Goal: Feedback & Contribution: Leave review/rating

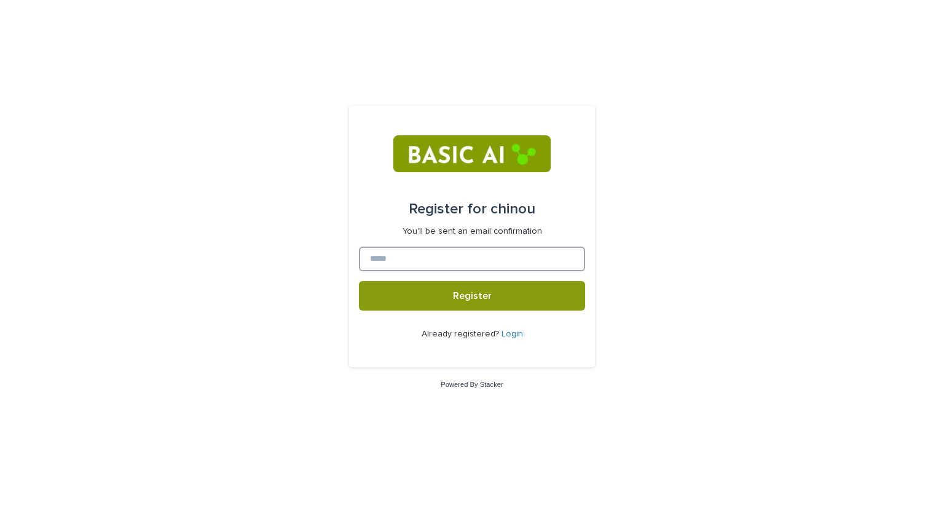
click at [468, 258] on input at bounding box center [472, 259] width 226 height 25
type input "*"
type input "**********"
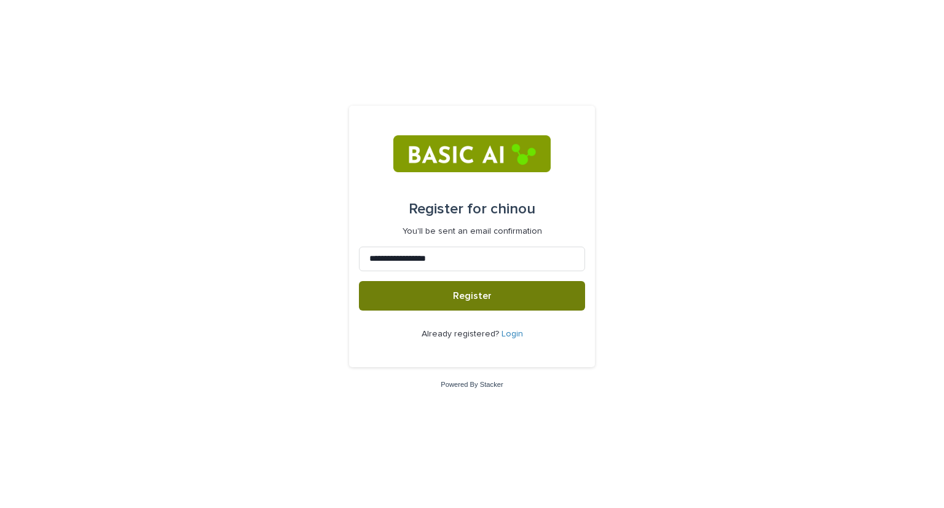
click at [492, 303] on button "Register" at bounding box center [472, 296] width 226 height 30
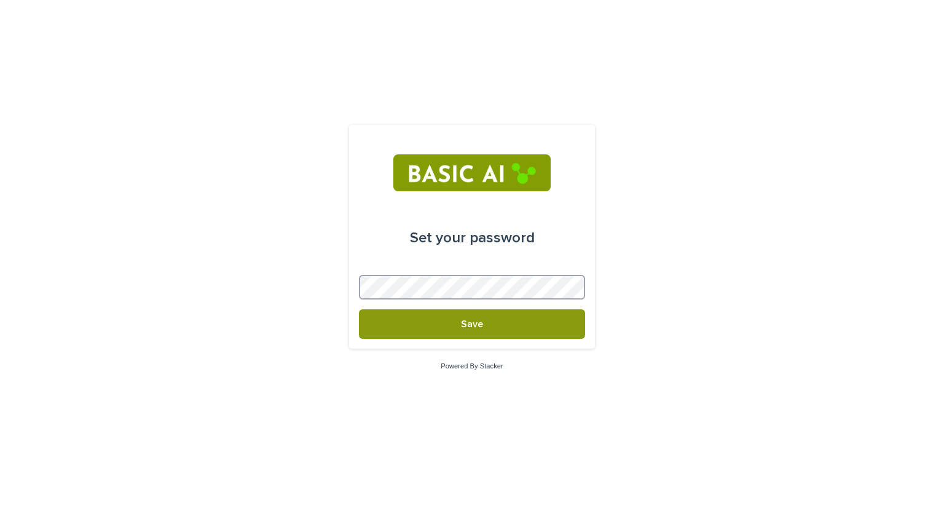
click at [282, 290] on div "Set your password Save Powered By Stacker" at bounding box center [472, 254] width 944 height 508
click at [540, 266] on form "Set your password Save" at bounding box center [472, 237] width 226 height 204
click at [254, 237] on div "Set your password Save Powered By Stacker" at bounding box center [472, 254] width 944 height 508
click at [285, 325] on div "Set your password Save Powered By Stacker" at bounding box center [472, 254] width 944 height 508
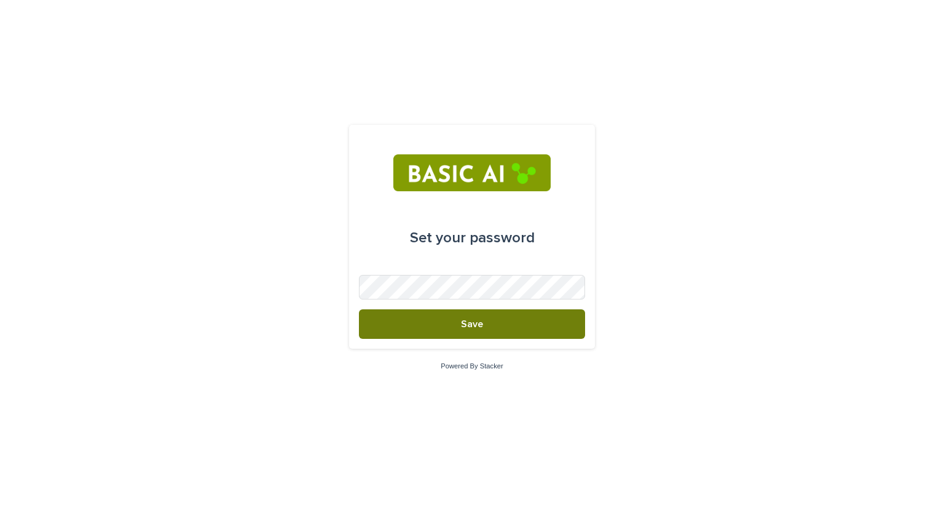
click at [453, 326] on button "Save" at bounding box center [472, 324] width 226 height 30
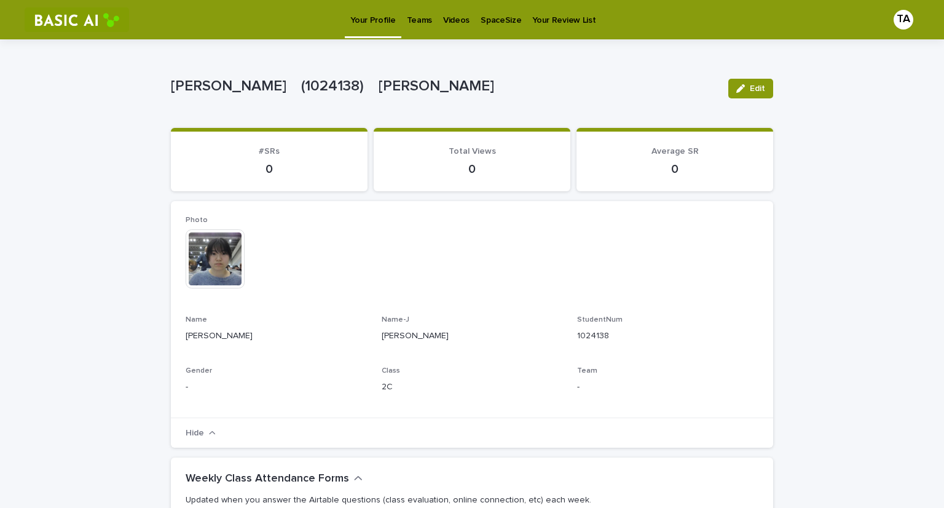
click at [449, 14] on p "Videos" at bounding box center [456, 13] width 26 height 26
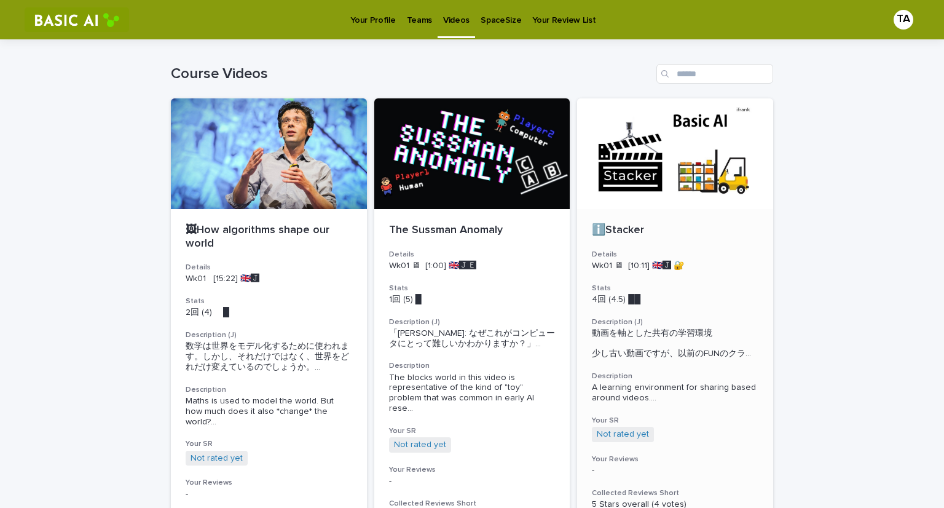
click at [684, 217] on div "ℹ️Stacker Details Wk01 🖥 [10:11] 🇬🇧🅹️ 🔐 Stats 4回 (4.5) ██　　　 Description (J) 動画…" at bounding box center [675, 403] width 196 height 388
click at [225, 168] on div at bounding box center [269, 153] width 196 height 111
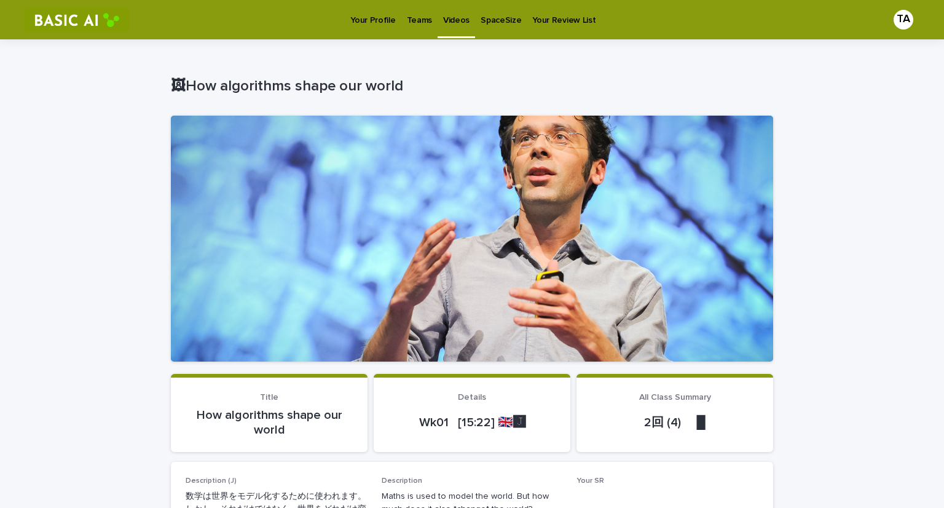
click at [483, 271] on div at bounding box center [472, 239] width 603 height 246
click at [443, 20] on p "Videos" at bounding box center [456, 13] width 26 height 26
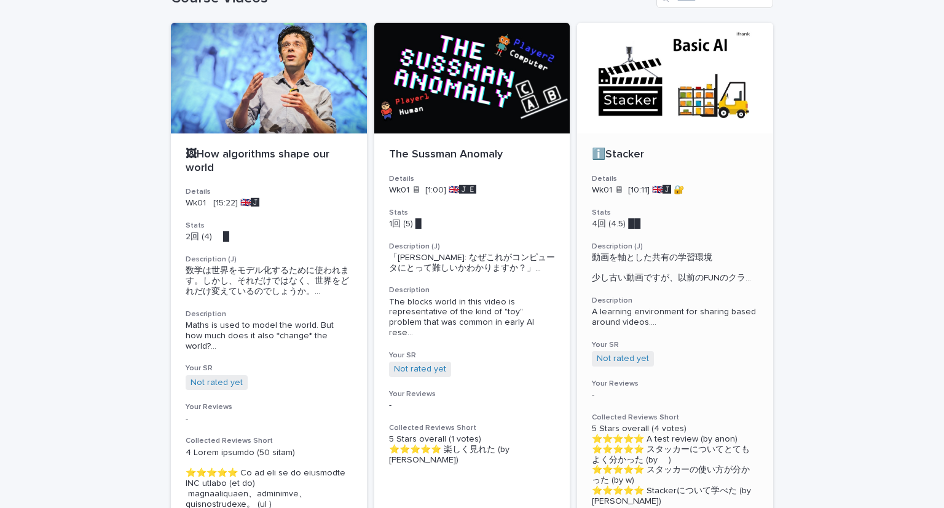
scroll to position [76, 0]
click at [634, 100] on div at bounding box center [675, 78] width 196 height 111
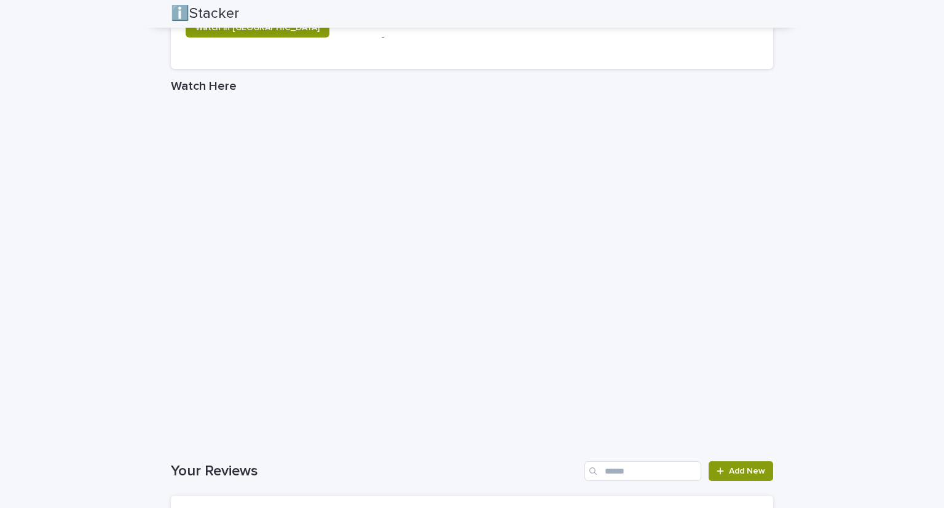
scroll to position [865, 0]
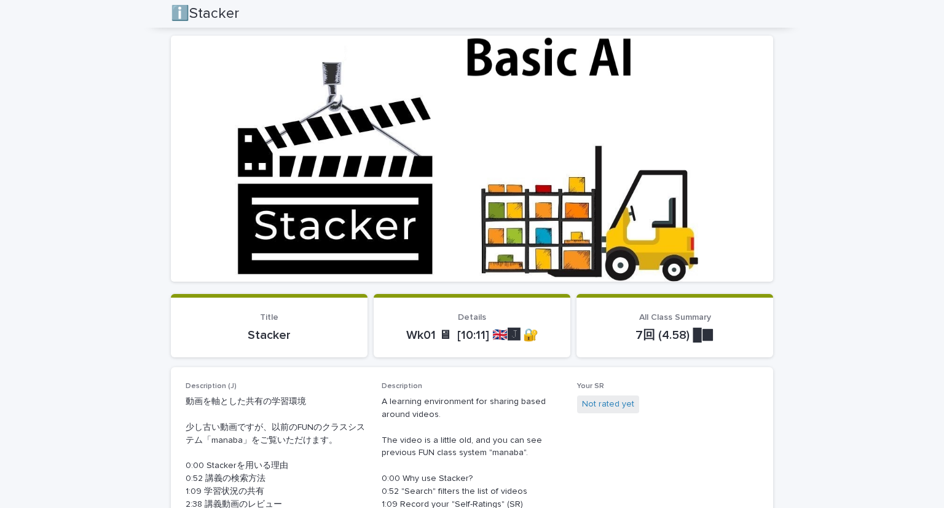
scroll to position [0, 0]
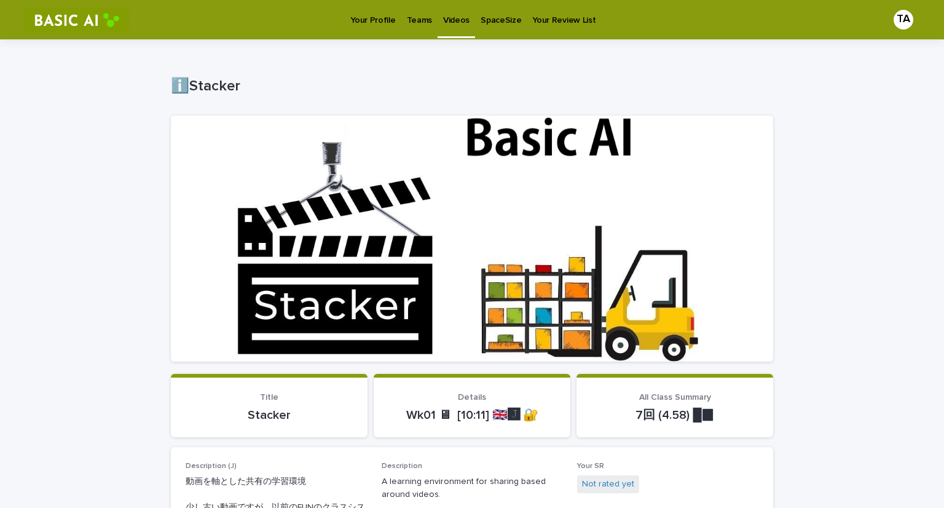
click at [382, 14] on p "Your Profile" at bounding box center [372, 13] width 45 height 26
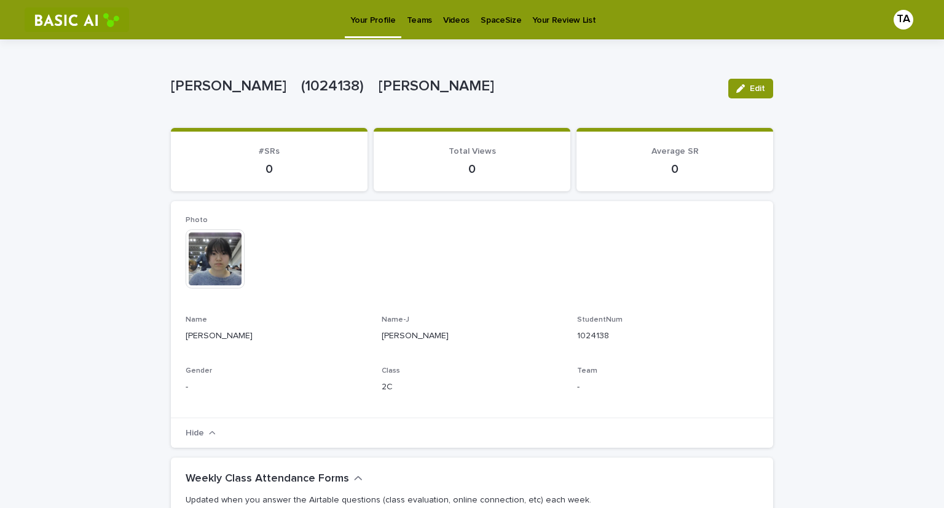
click at [455, 20] on p "Videos" at bounding box center [456, 13] width 26 height 26
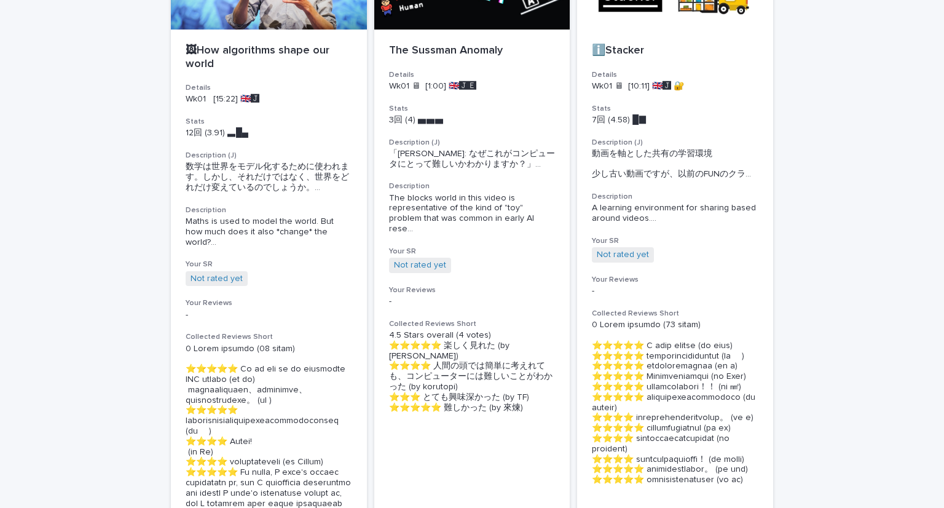
scroll to position [180, 0]
click at [619, 260] on link "Not rated yet" at bounding box center [623, 255] width 52 height 10
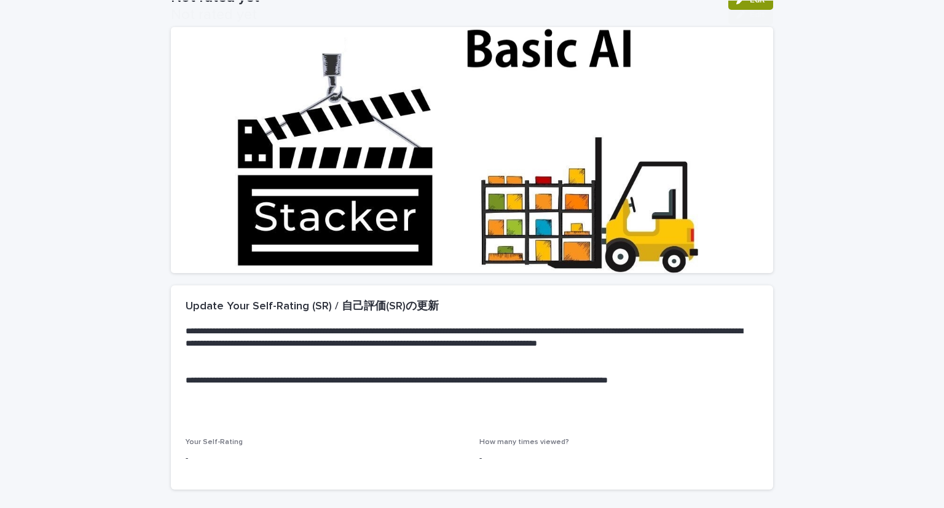
scroll to position [176, 0]
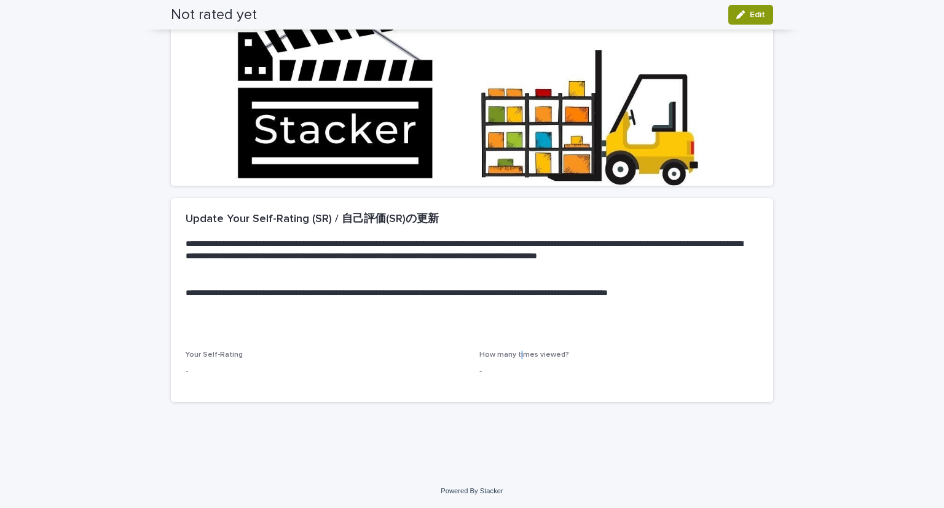
click at [515, 360] on div "How many times viewed? -" at bounding box center [619, 368] width 279 height 36
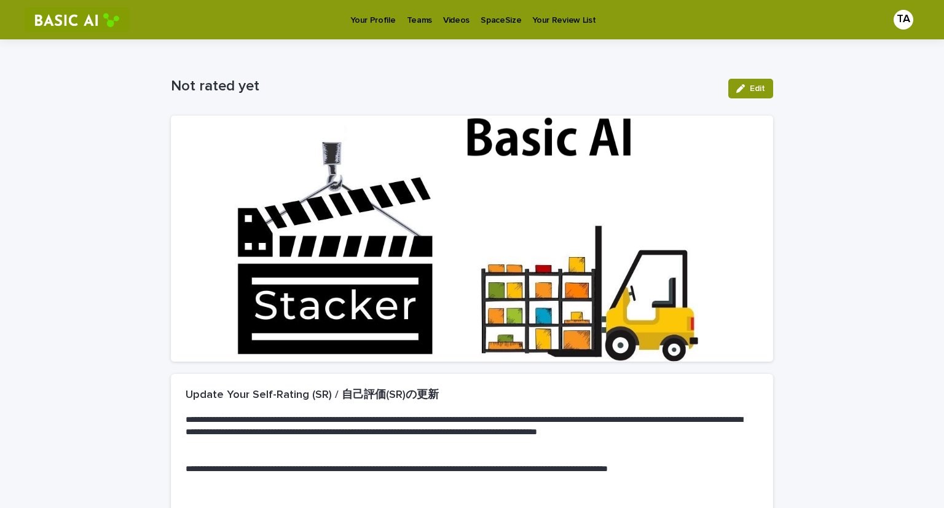
click at [515, 360] on div at bounding box center [472, 239] width 603 height 246
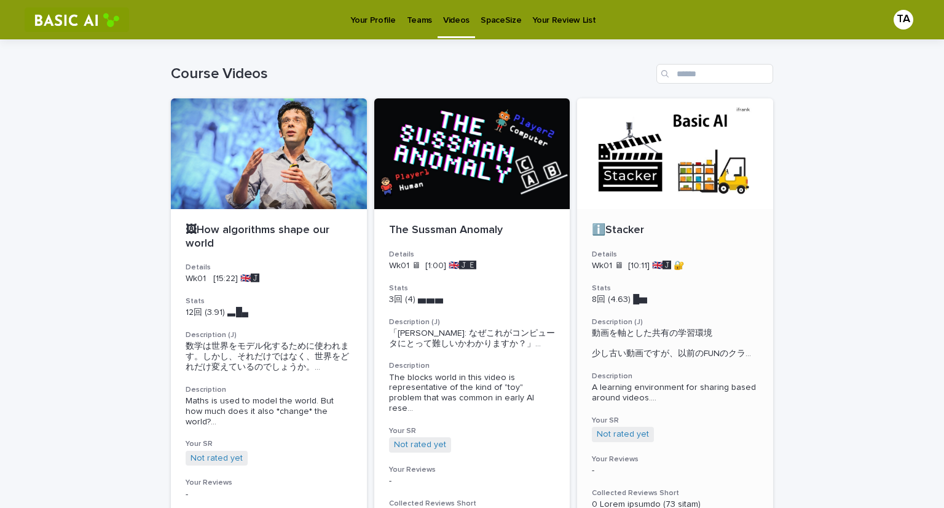
click at [686, 151] on div at bounding box center [675, 153] width 196 height 111
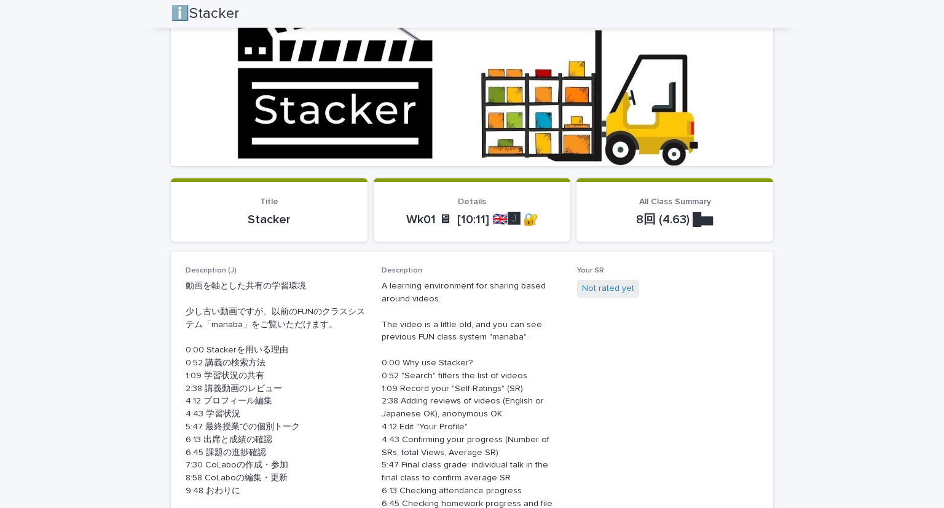
scroll to position [198, 0]
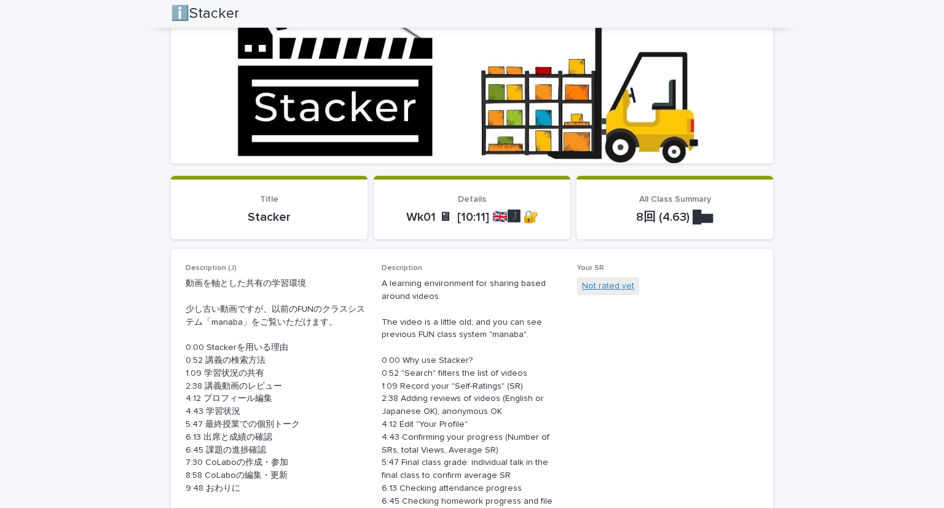
click at [598, 280] on link "Not rated yet" at bounding box center [608, 286] width 52 height 13
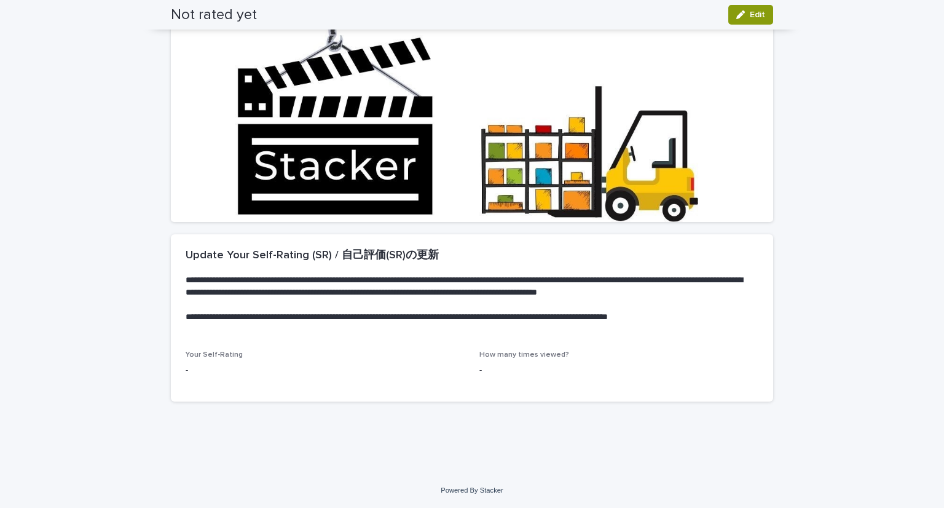
scroll to position [152, 0]
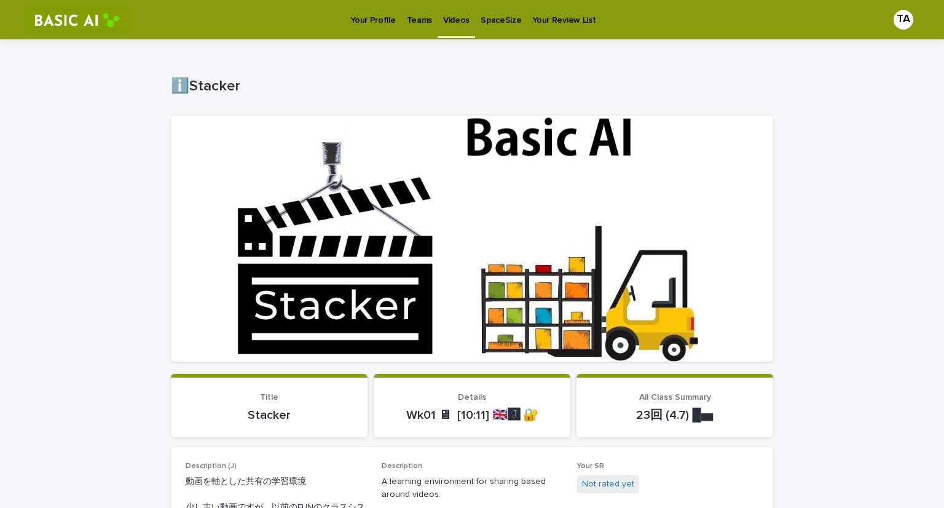
click at [374, 23] on p "Your Profile" at bounding box center [372, 13] width 45 height 26
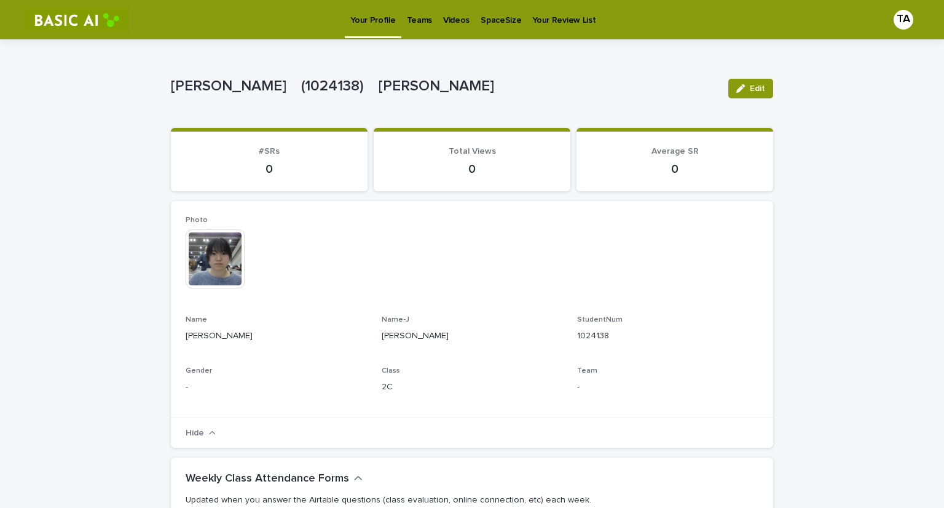
click at [459, 20] on p "Videos" at bounding box center [456, 13] width 26 height 26
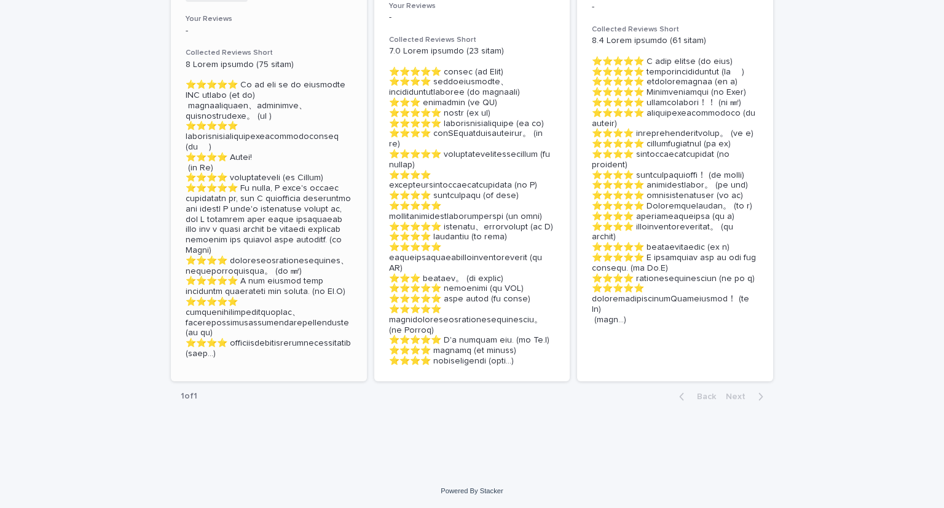
scroll to position [482, 0]
click at [226, 256] on p at bounding box center [269, 209] width 167 height 299
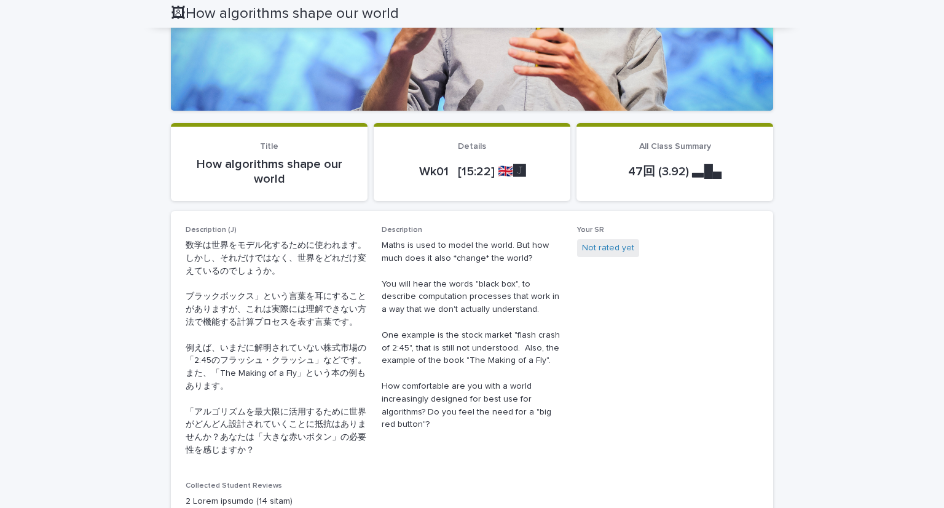
scroll to position [252, 0]
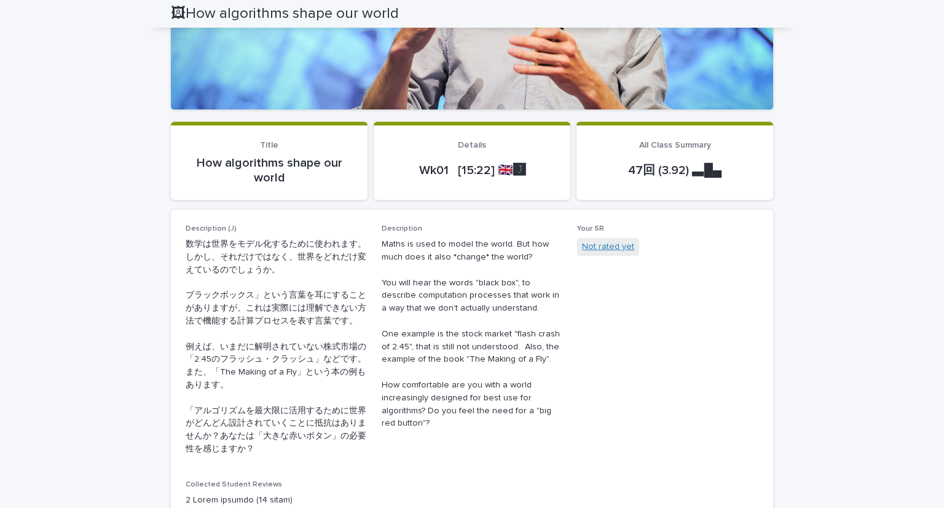
click at [615, 248] on link "Not rated yet" at bounding box center [608, 246] width 52 height 13
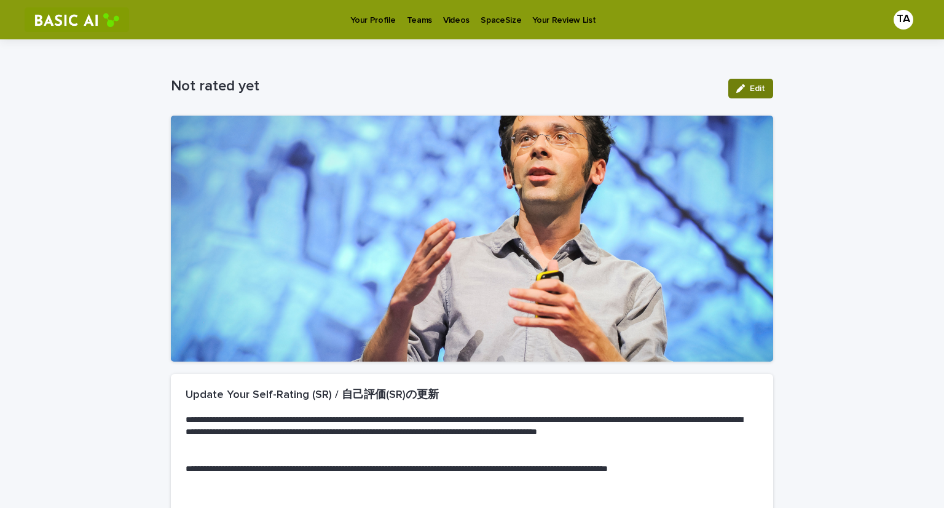
click at [744, 84] on button "Edit" at bounding box center [751, 89] width 45 height 20
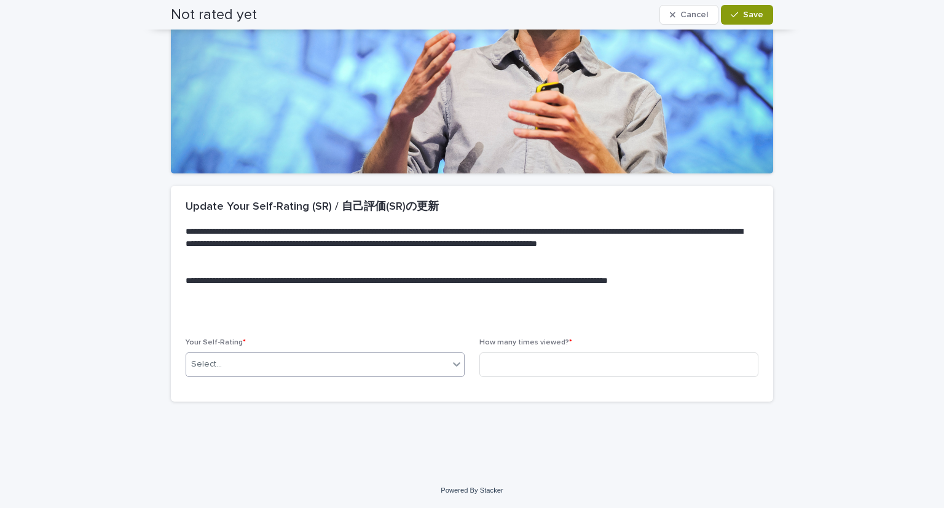
click at [442, 367] on div "Select..." at bounding box center [317, 364] width 263 height 20
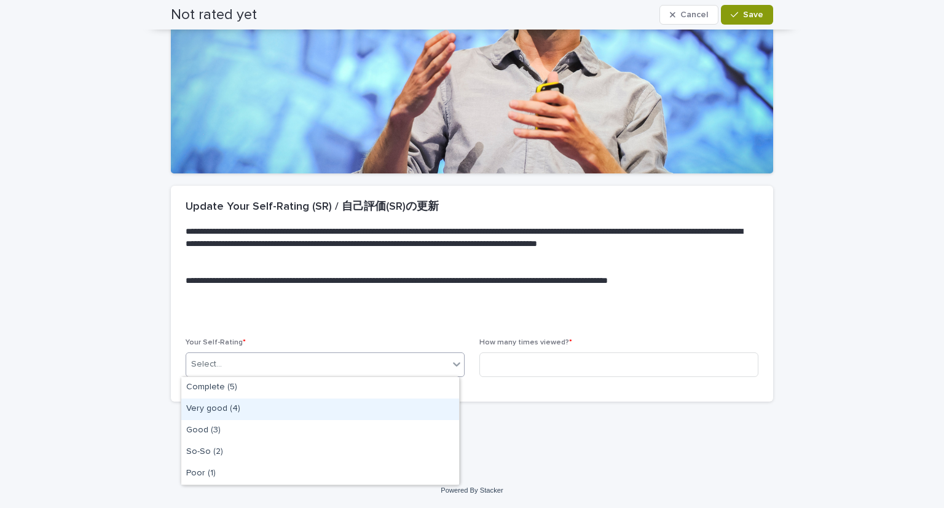
click at [416, 403] on div "Very good (4)" at bounding box center [320, 409] width 278 height 22
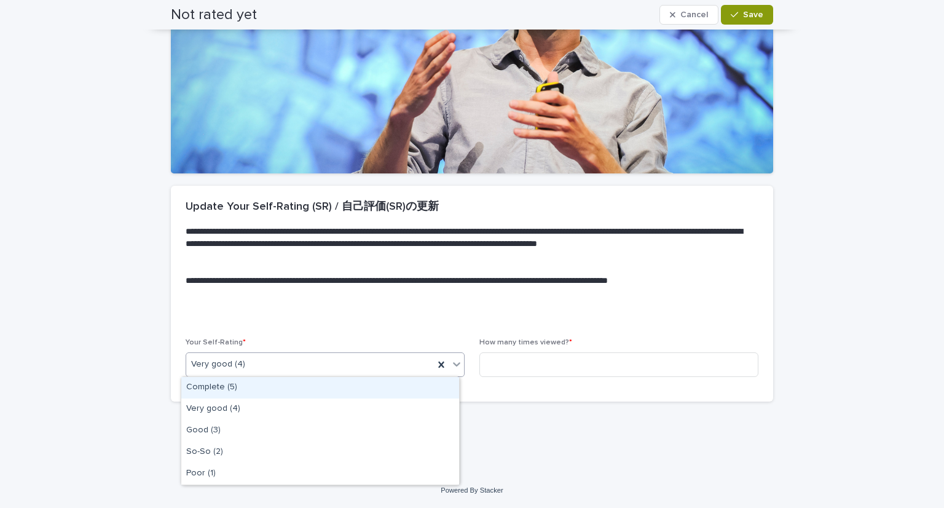
click at [451, 363] on icon at bounding box center [457, 364] width 12 height 12
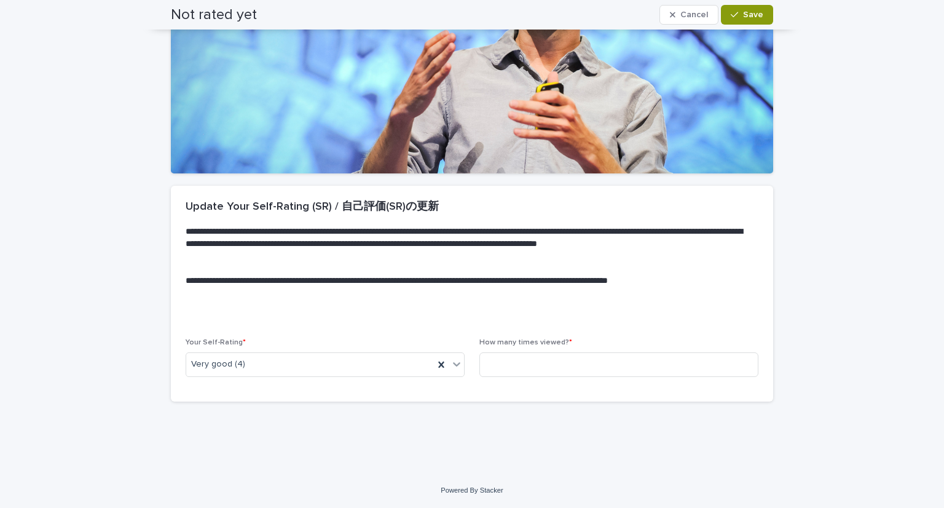
click at [532, 400] on div "Your Self-Rating * Very good (4) How many times viewed? *" at bounding box center [472, 369] width 603 height 63
click at [567, 364] on input at bounding box center [619, 364] width 279 height 25
type input "*"
click at [748, 9] on button "Save" at bounding box center [747, 15] width 52 height 20
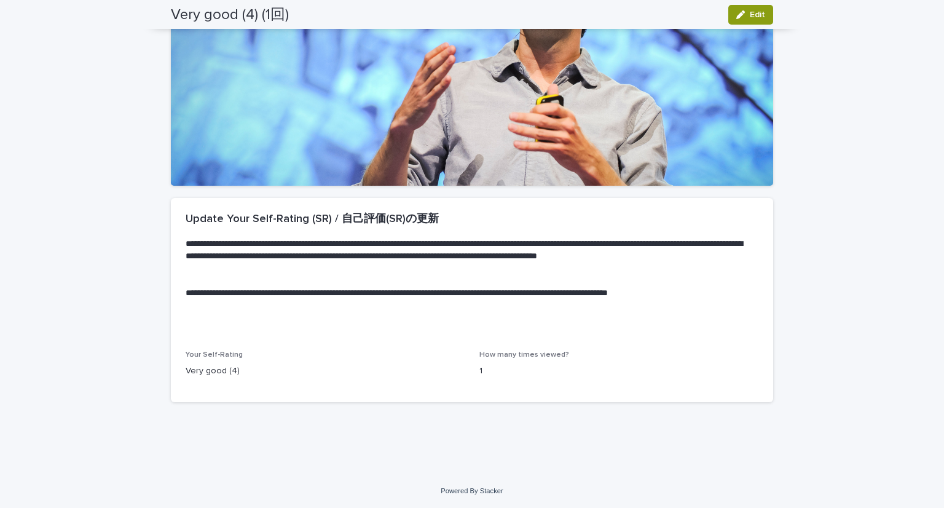
scroll to position [0, 0]
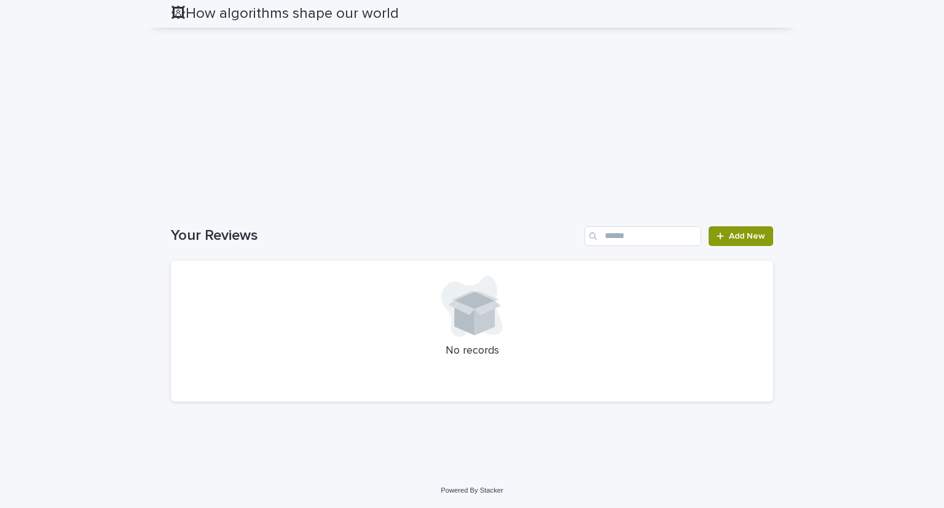
scroll to position [2459, 0]
click at [743, 232] on span "Add New" at bounding box center [747, 236] width 36 height 9
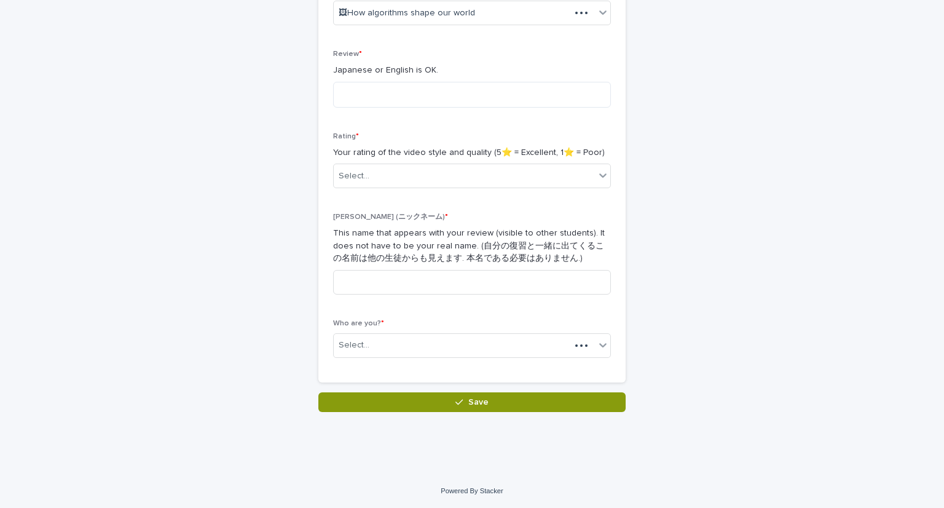
scroll to position [252, 0]
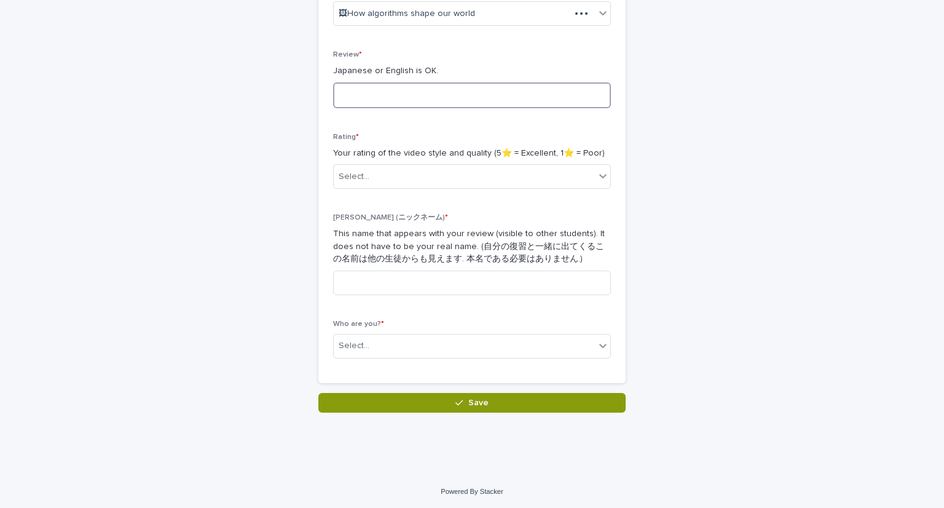
click at [381, 97] on textarea at bounding box center [472, 95] width 278 height 26
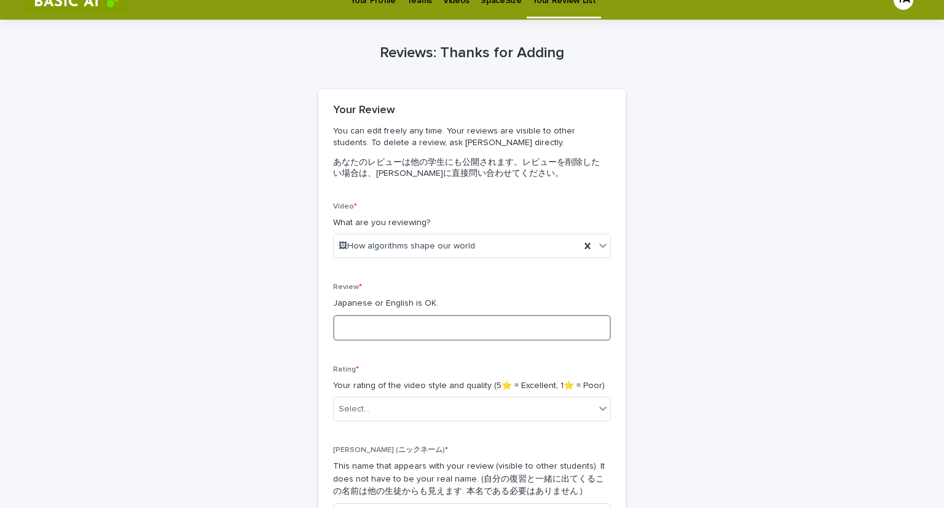
scroll to position [0, 0]
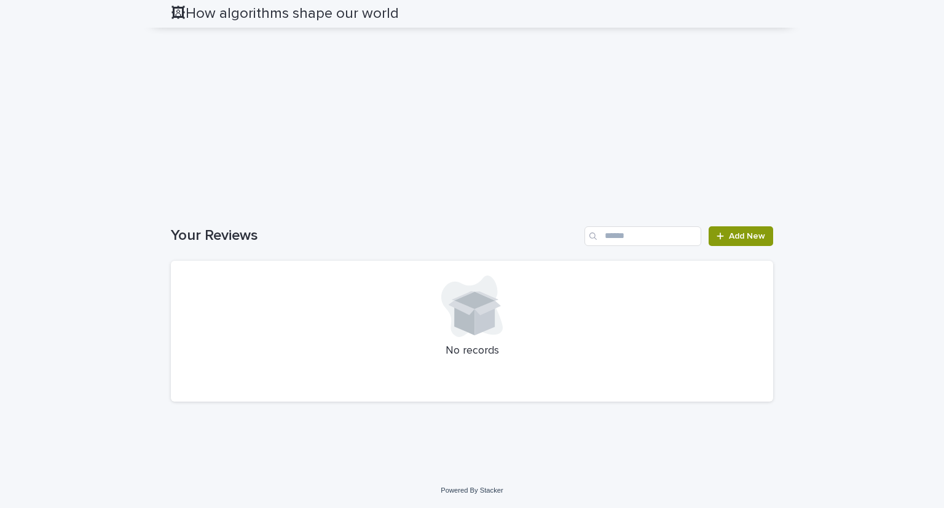
scroll to position [2459, 0]
click at [746, 234] on span "Add New" at bounding box center [747, 236] width 36 height 9
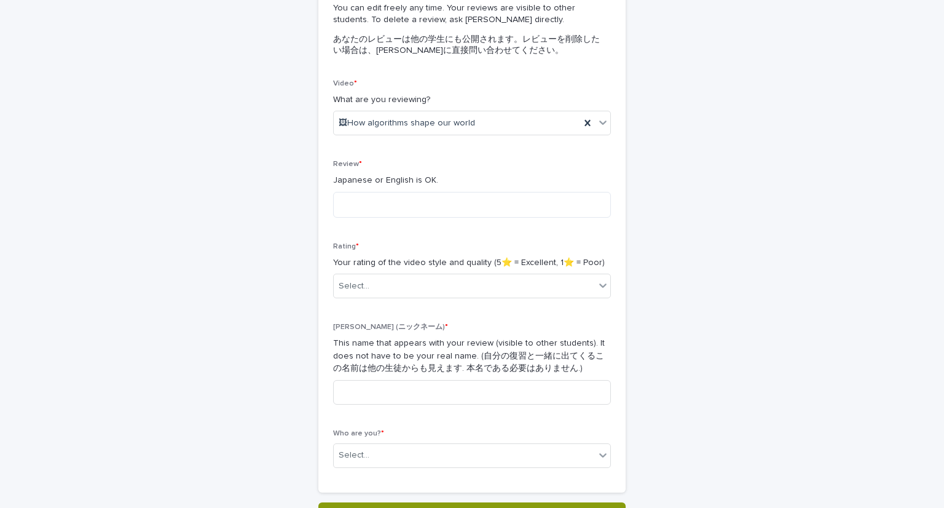
scroll to position [130, 0]
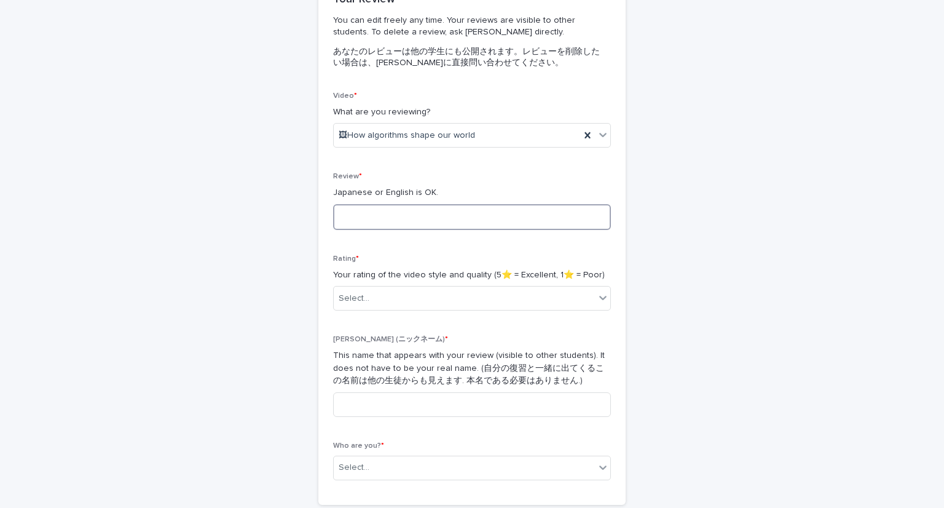
click at [536, 224] on textarea at bounding box center [472, 217] width 278 height 26
type textarea "*"
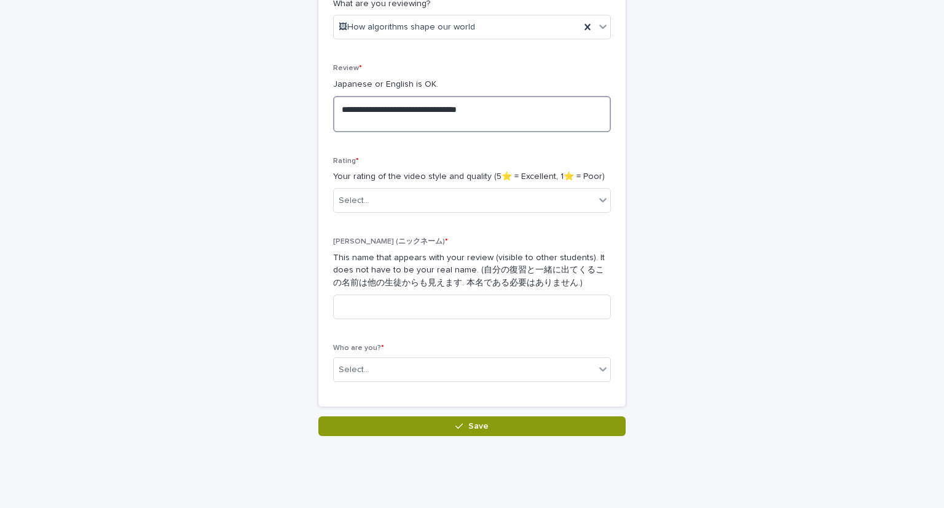
scroll to position [239, 0]
type textarea "**********"
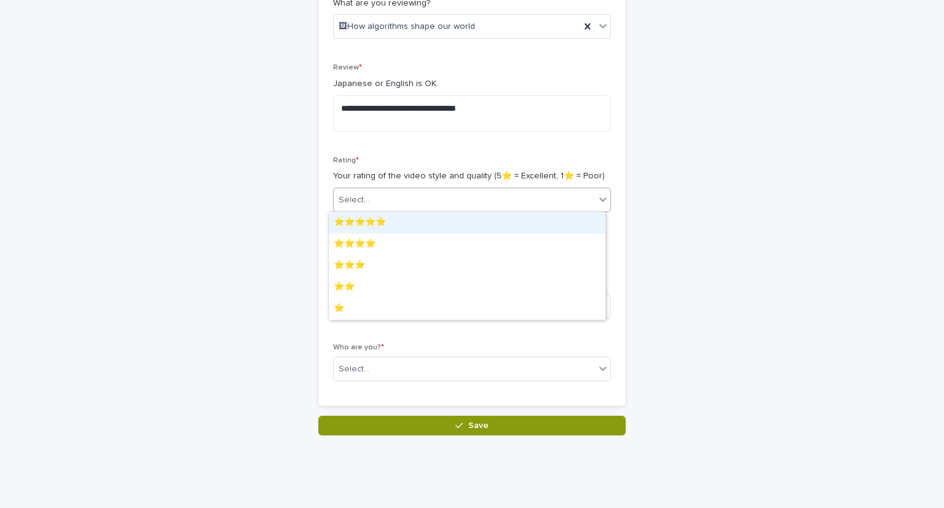
click at [552, 199] on div "Select..." at bounding box center [464, 200] width 261 height 20
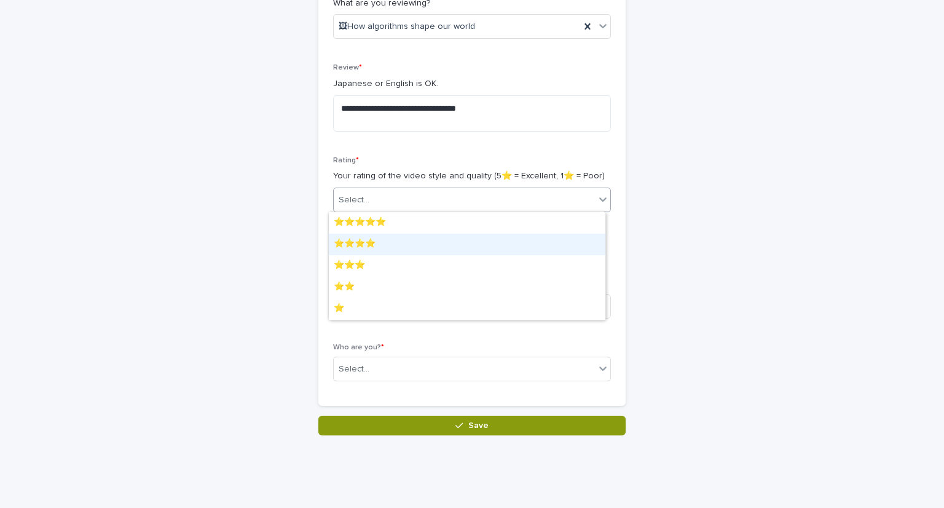
click at [511, 247] on div "⭐️⭐️⭐️⭐️" at bounding box center [467, 245] width 277 height 22
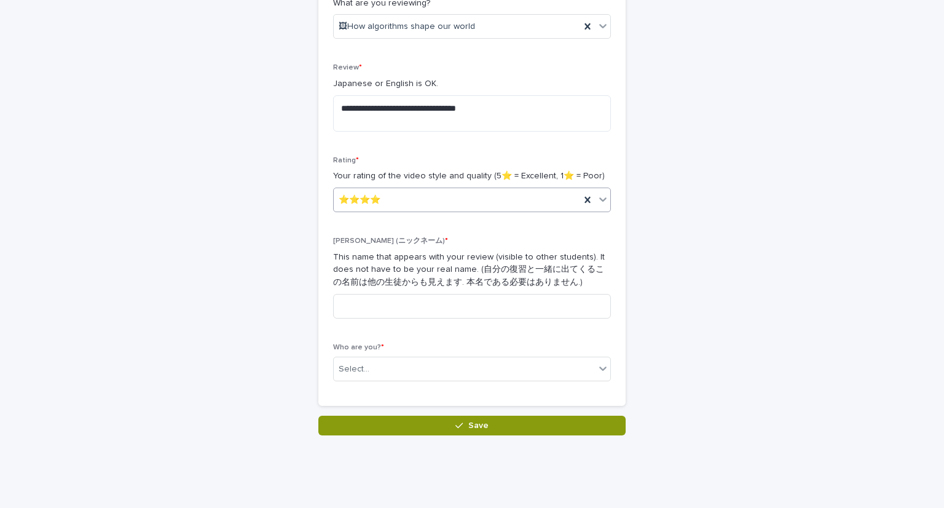
scroll to position [263, 0]
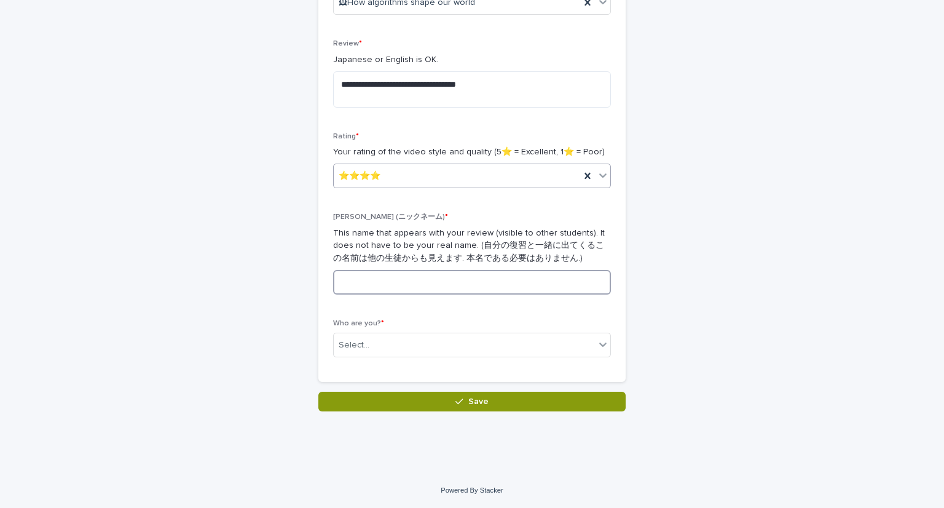
click at [492, 279] on input at bounding box center [472, 282] width 278 height 25
type input "*"
type input "**"
click at [762, 346] on div "**********" at bounding box center [472, 93] width 603 height 635
click at [578, 347] on div "Select..." at bounding box center [464, 345] width 261 height 20
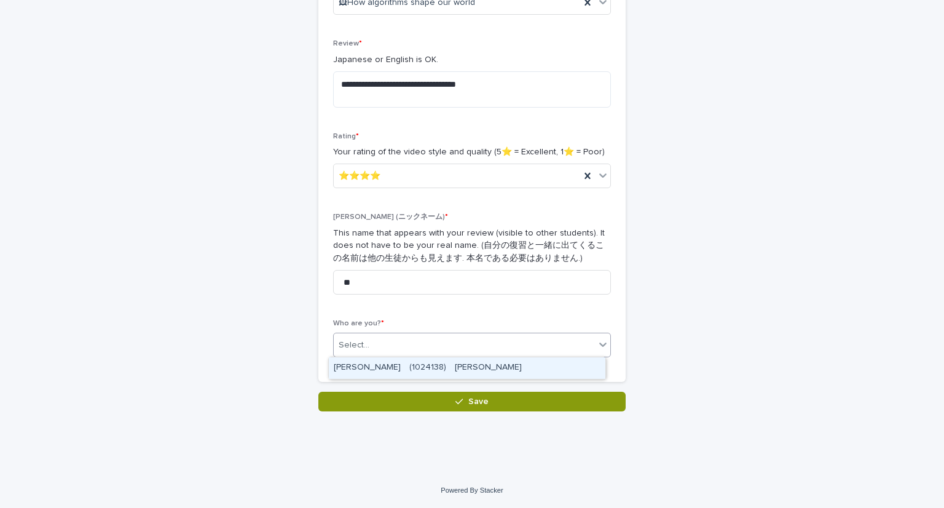
click at [566, 369] on div "[PERSON_NAME]　(1024138)　[PERSON_NAME]" at bounding box center [467, 368] width 277 height 22
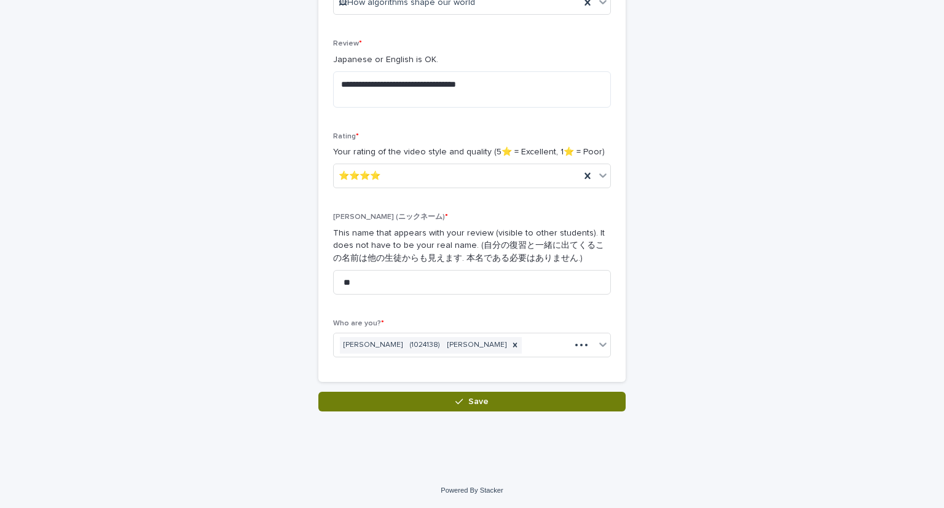
click at [617, 406] on button "Save" at bounding box center [471, 402] width 307 height 20
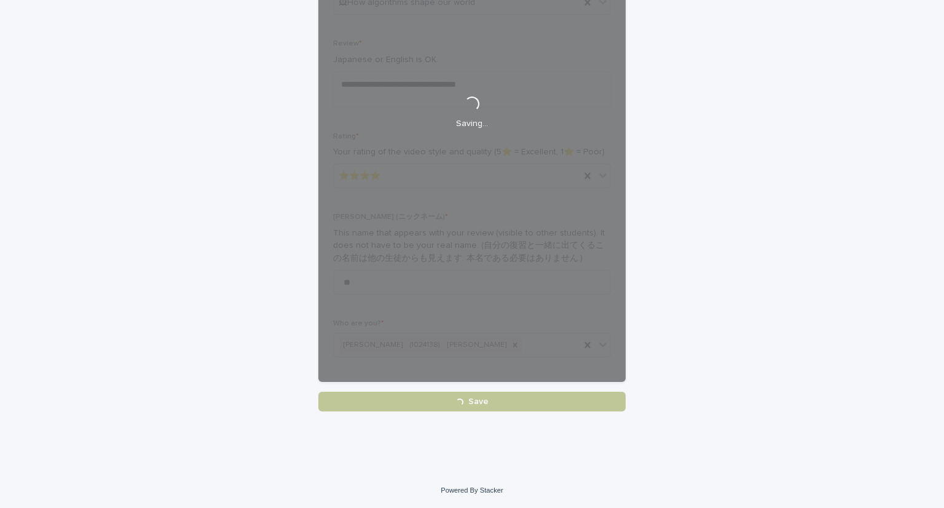
click at [617, 406] on div "**********" at bounding box center [471, 93] width 307 height 635
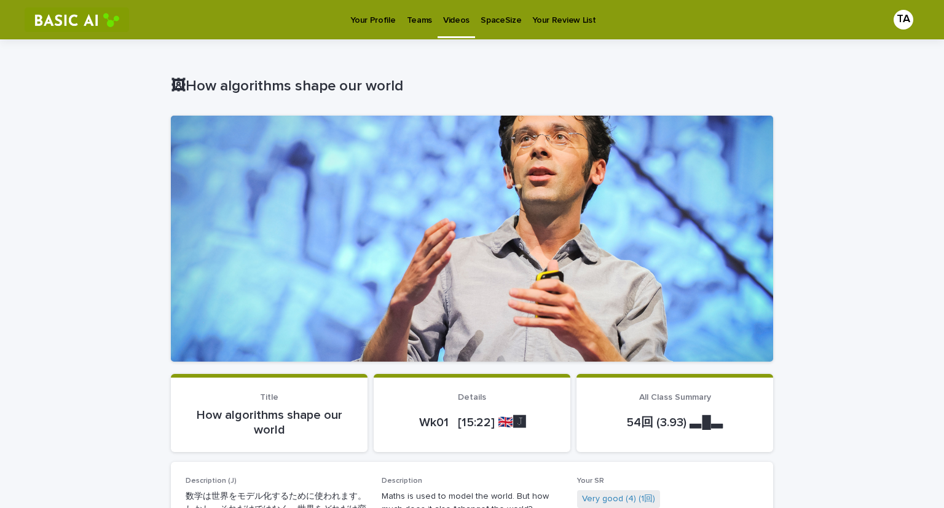
click at [446, 33] on link "Videos" at bounding box center [457, 18] width 38 height 36
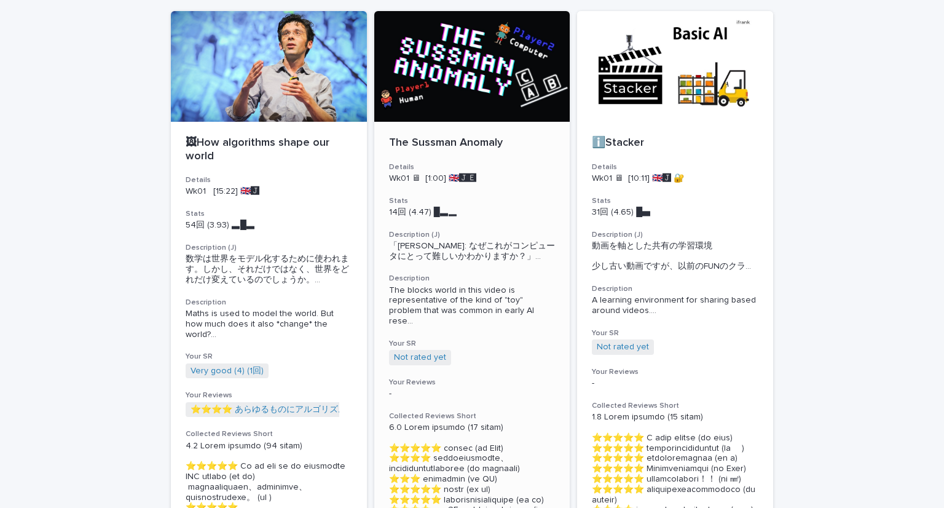
scroll to position [89, 0]
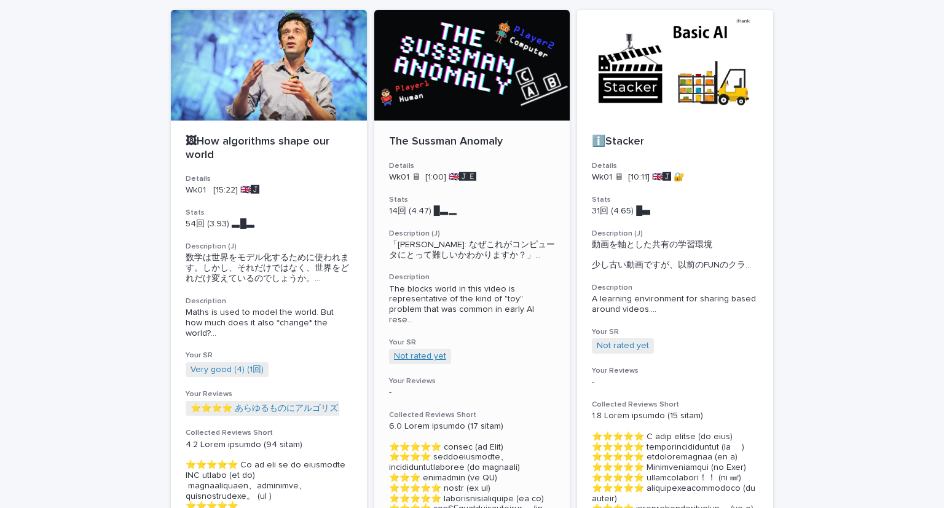
click at [417, 357] on link "Not rated yet" at bounding box center [420, 356] width 52 height 10
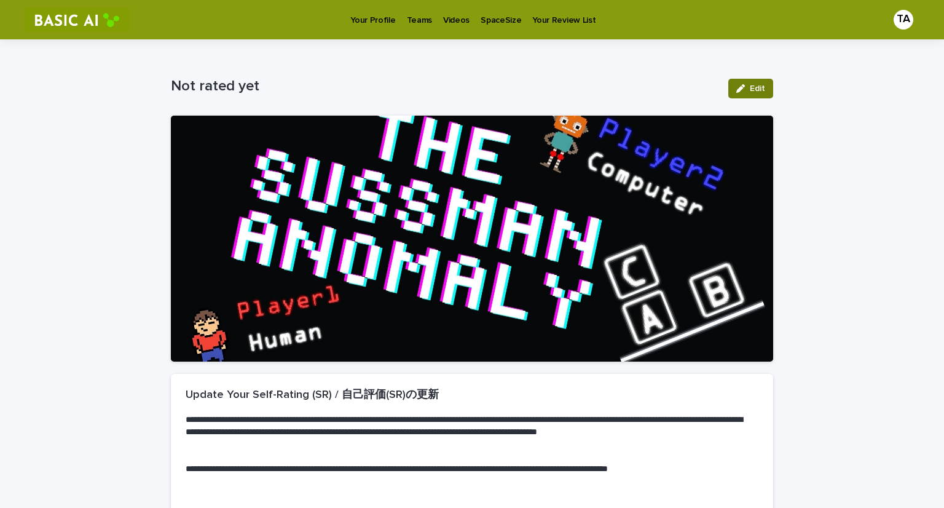
click at [750, 88] on span "Edit" at bounding box center [757, 88] width 15 height 9
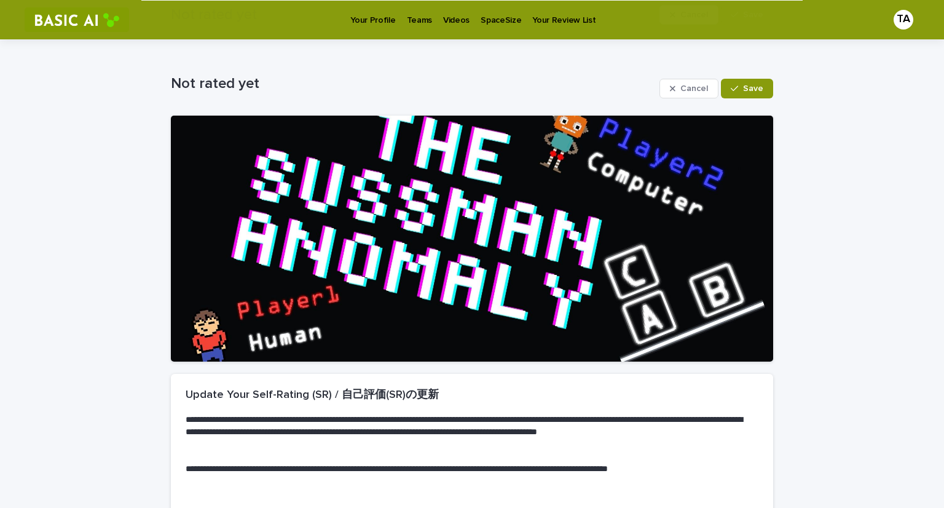
scroll to position [188, 0]
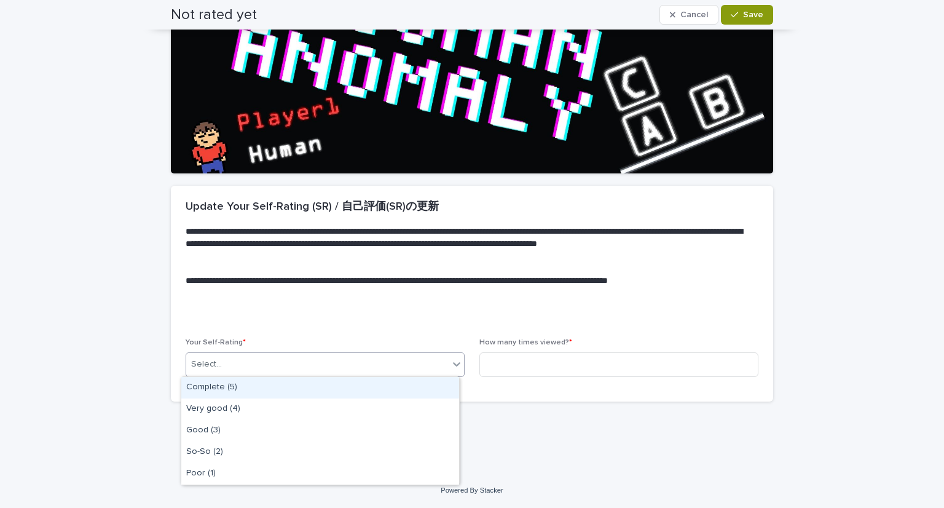
click at [439, 367] on div "Select..." at bounding box center [317, 364] width 263 height 20
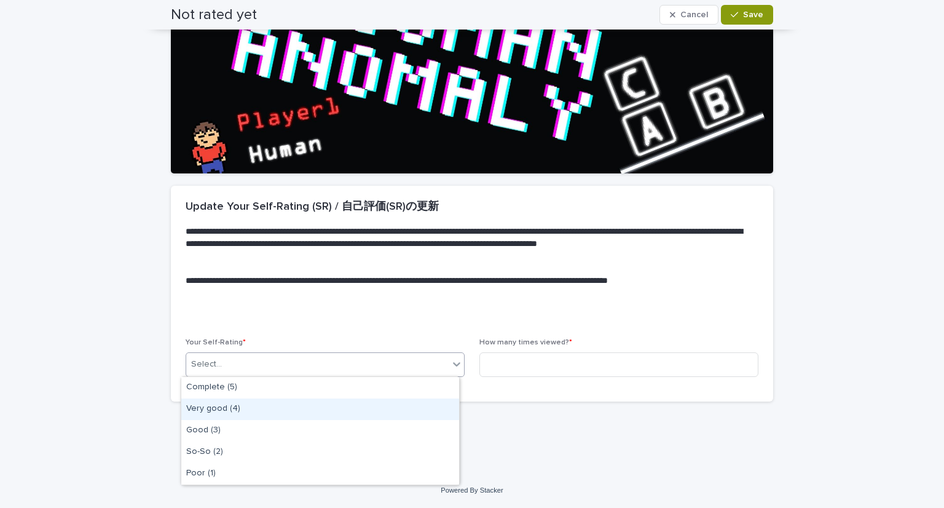
click at [422, 408] on div "Very good (4)" at bounding box center [320, 409] width 278 height 22
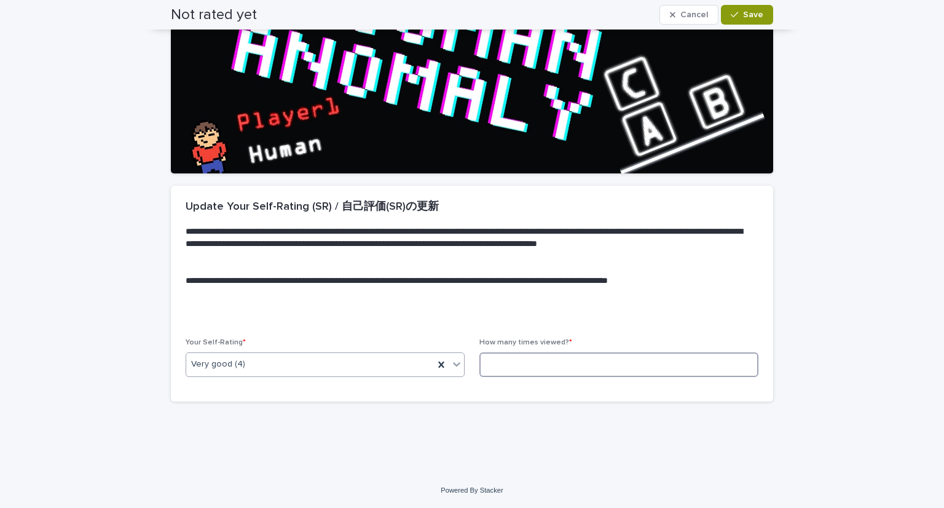
click at [554, 364] on input at bounding box center [619, 364] width 279 height 25
type input "*"
click at [729, 6] on button "Save" at bounding box center [747, 15] width 52 height 20
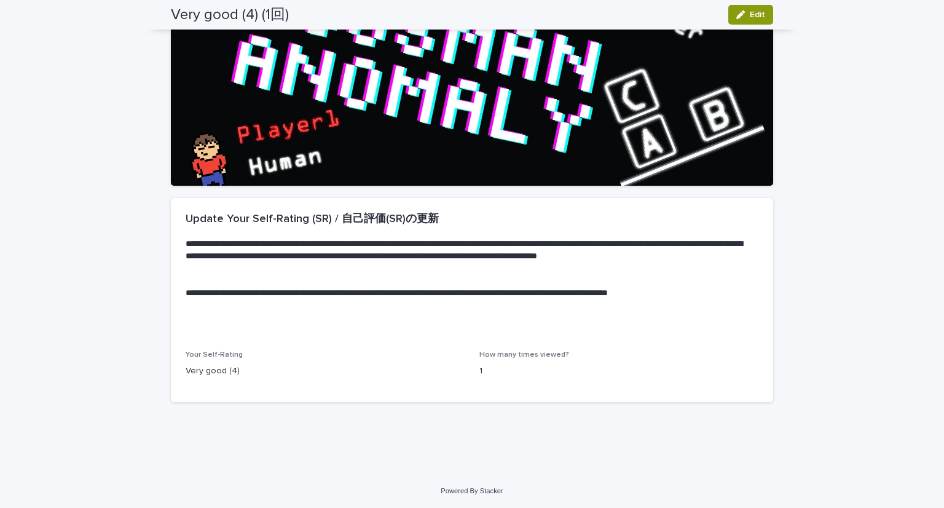
scroll to position [0, 0]
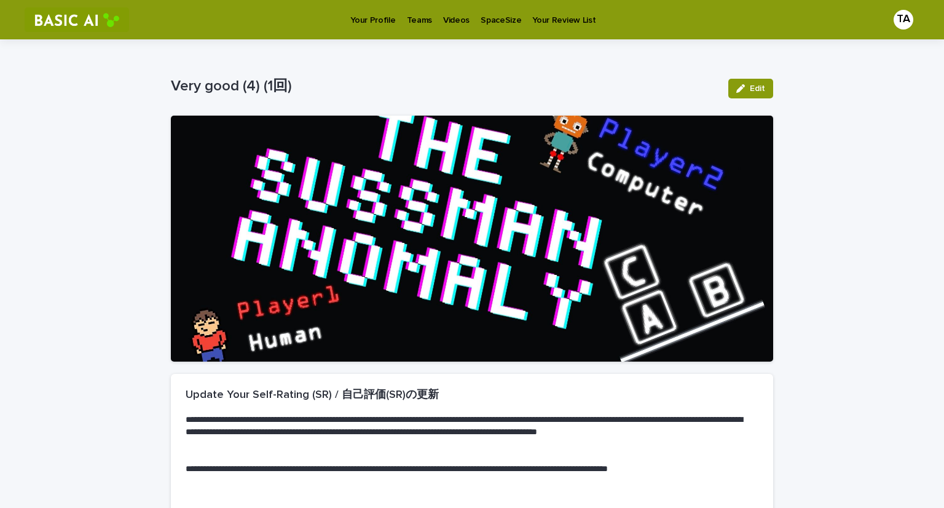
click at [459, 15] on p "Videos" at bounding box center [456, 13] width 26 height 26
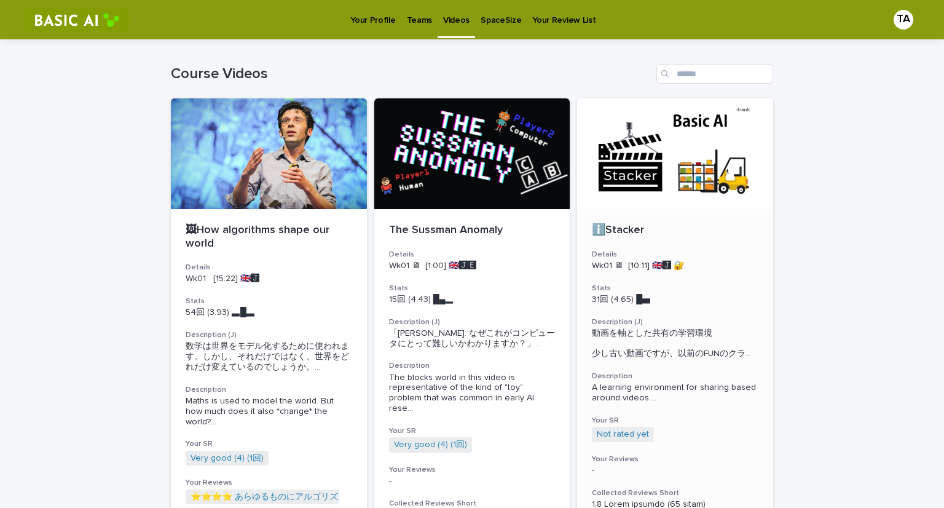
click at [622, 205] on div at bounding box center [675, 153] width 196 height 111
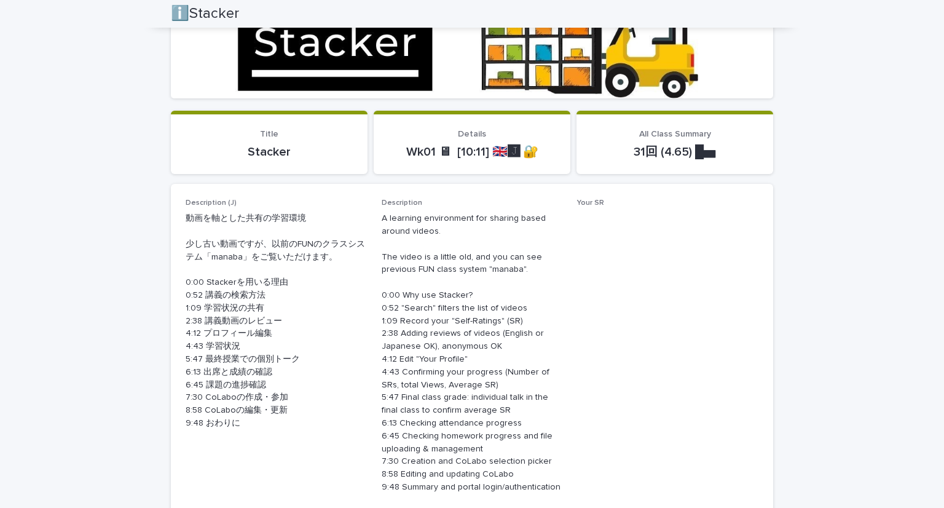
scroll to position [266, 0]
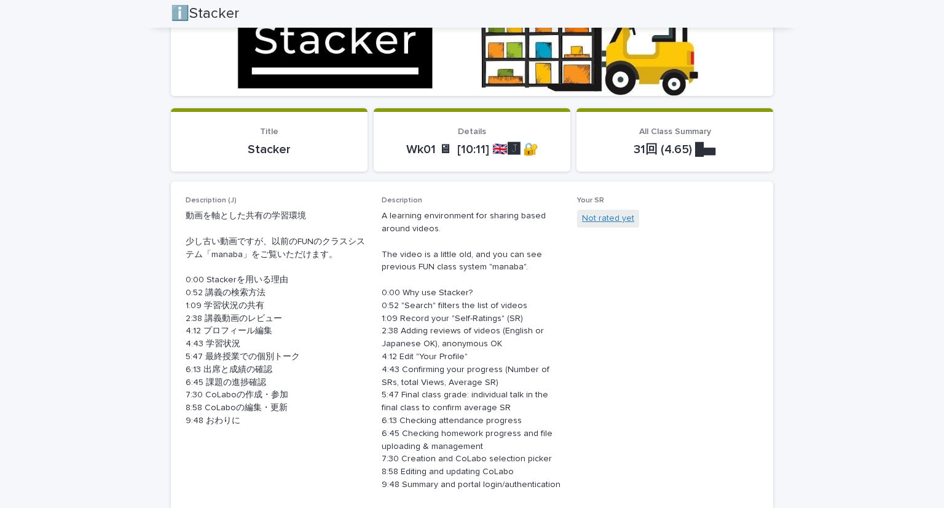
click at [602, 219] on link "Not rated yet" at bounding box center [608, 218] width 52 height 13
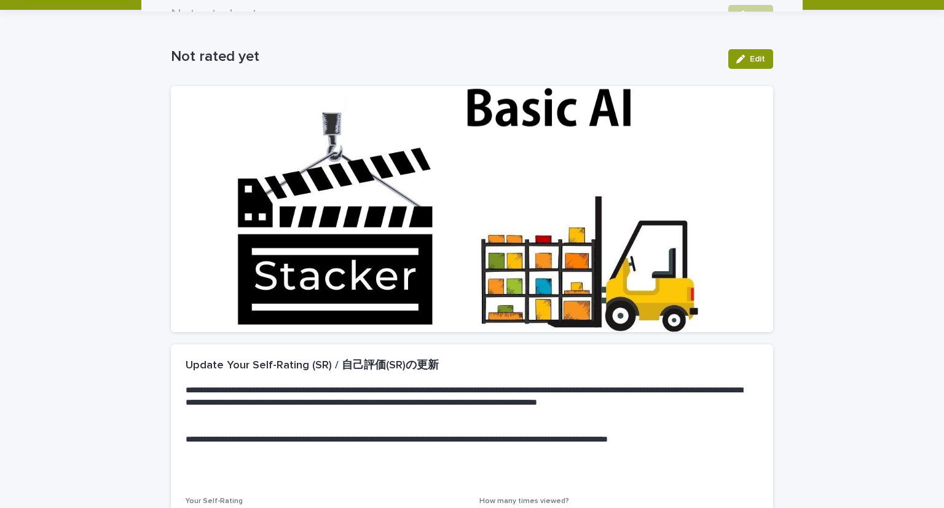
scroll to position [28, 0]
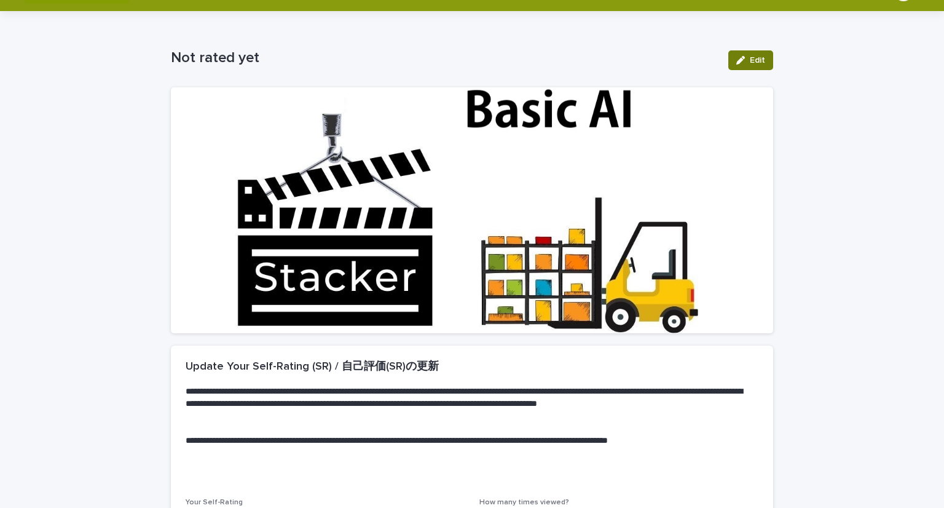
click at [753, 52] on button "Edit" at bounding box center [751, 60] width 45 height 20
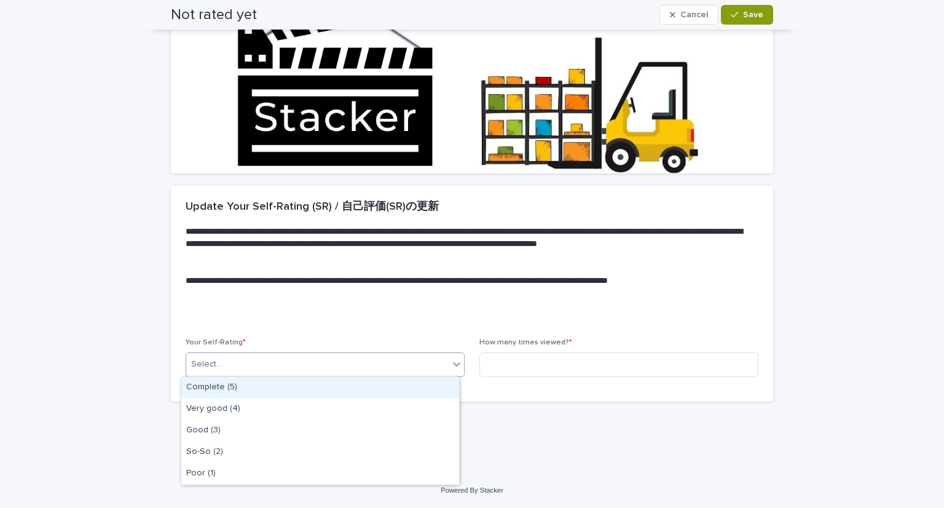
click at [406, 372] on div "Select..." at bounding box center [317, 364] width 263 height 20
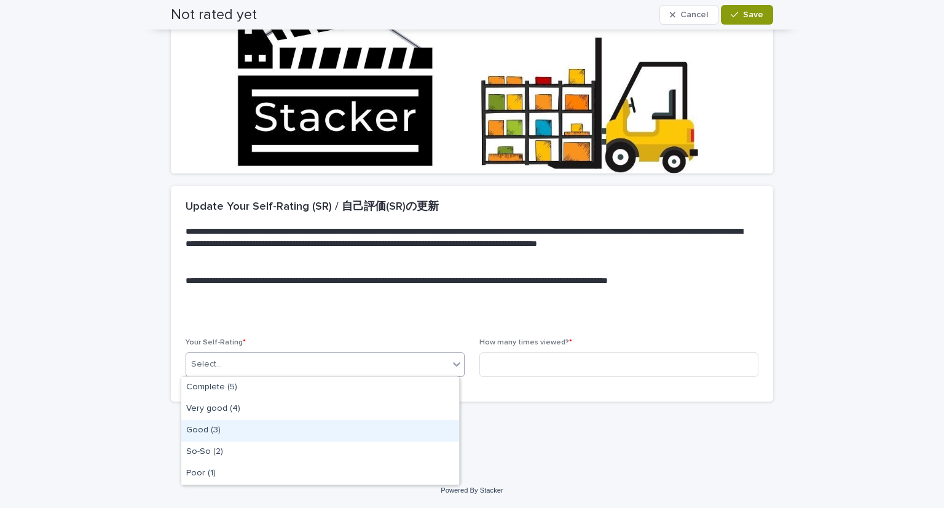
click at [384, 435] on div "Good (3)" at bounding box center [320, 431] width 278 height 22
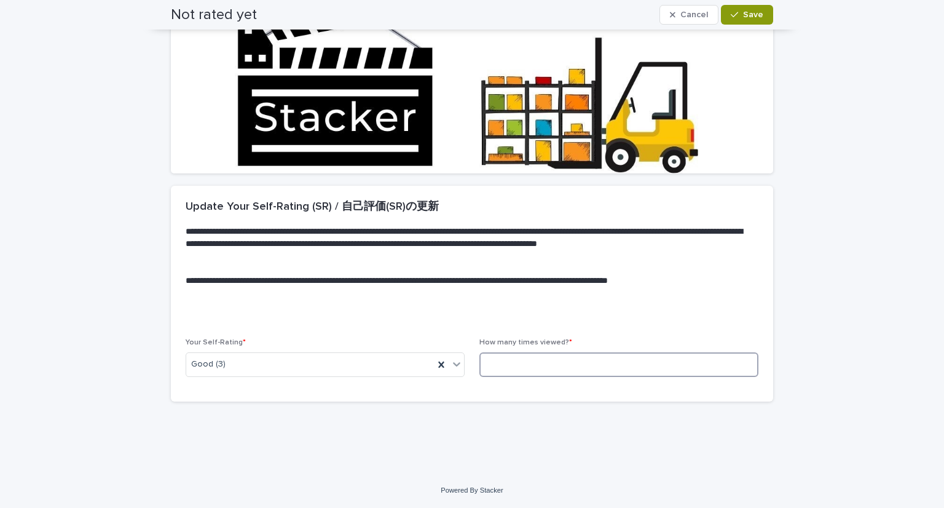
click at [575, 370] on input at bounding box center [619, 364] width 279 height 25
type input "*"
click at [738, 23] on button "Save" at bounding box center [747, 15] width 52 height 20
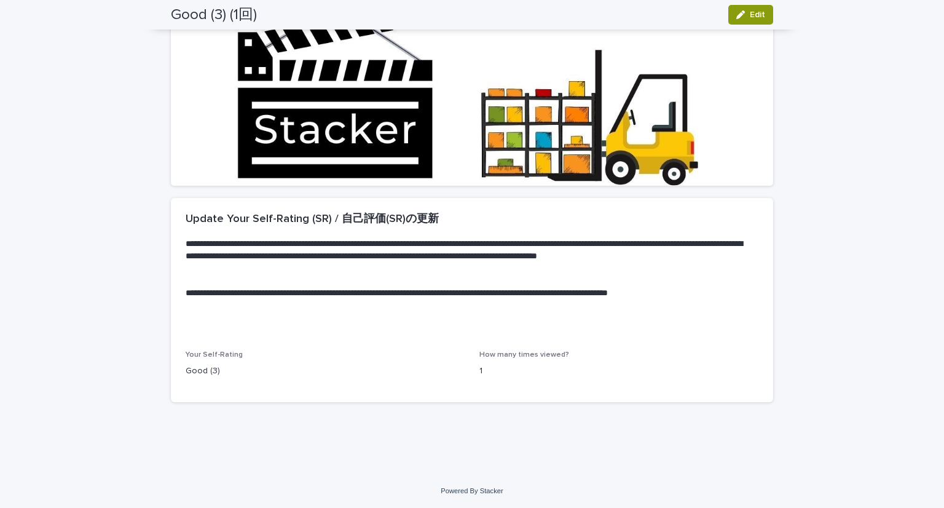
scroll to position [0, 0]
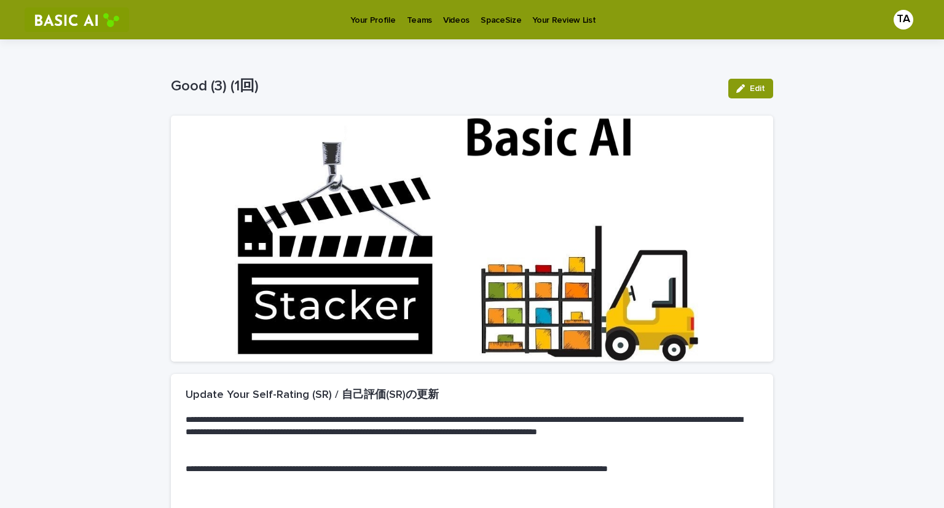
click at [452, 14] on p "Videos" at bounding box center [456, 13] width 26 height 26
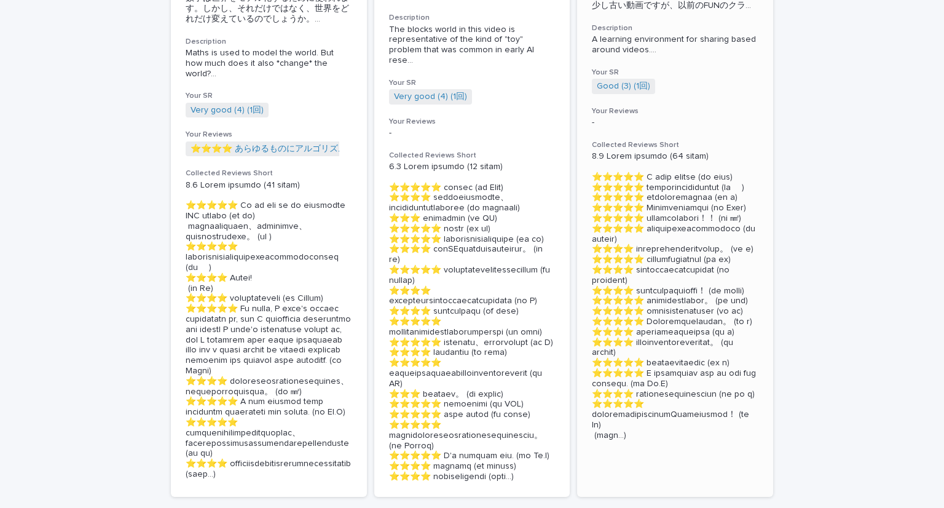
scroll to position [213, 0]
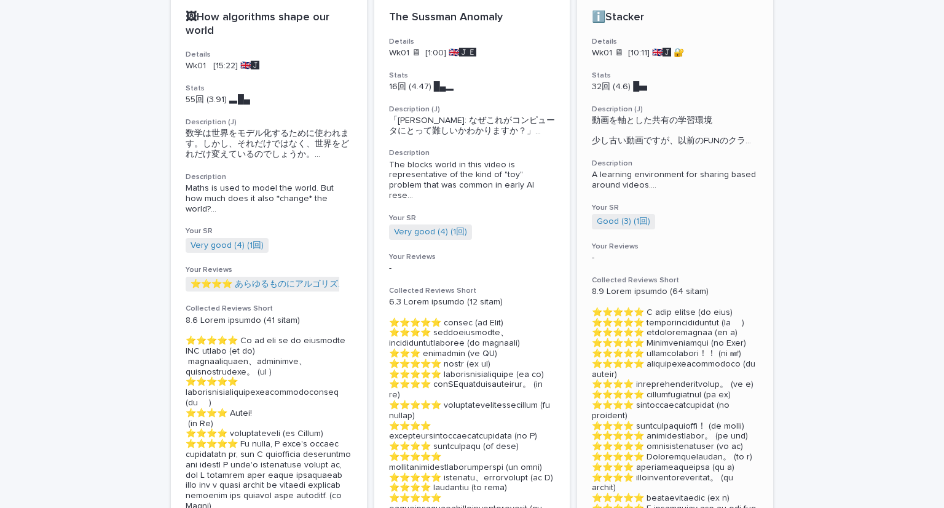
click at [660, 112] on h3 "Description (J)" at bounding box center [675, 110] width 167 height 10
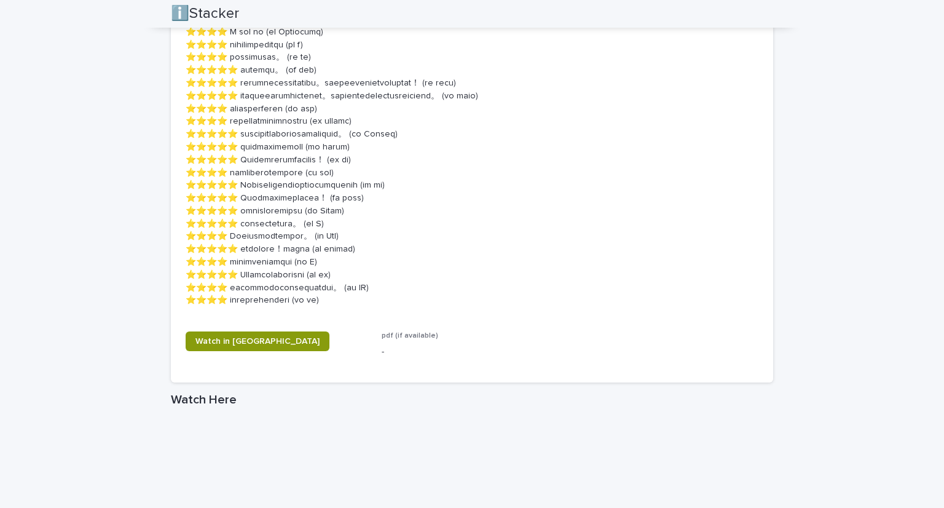
scroll to position [1484, 0]
click at [235, 333] on link "Watch in New Tab" at bounding box center [258, 343] width 144 height 20
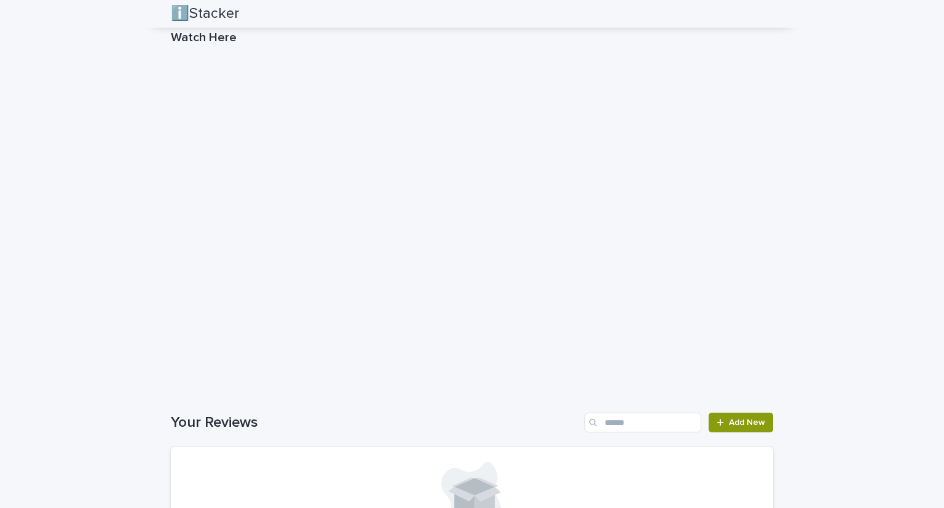
scroll to position [2047, 0]
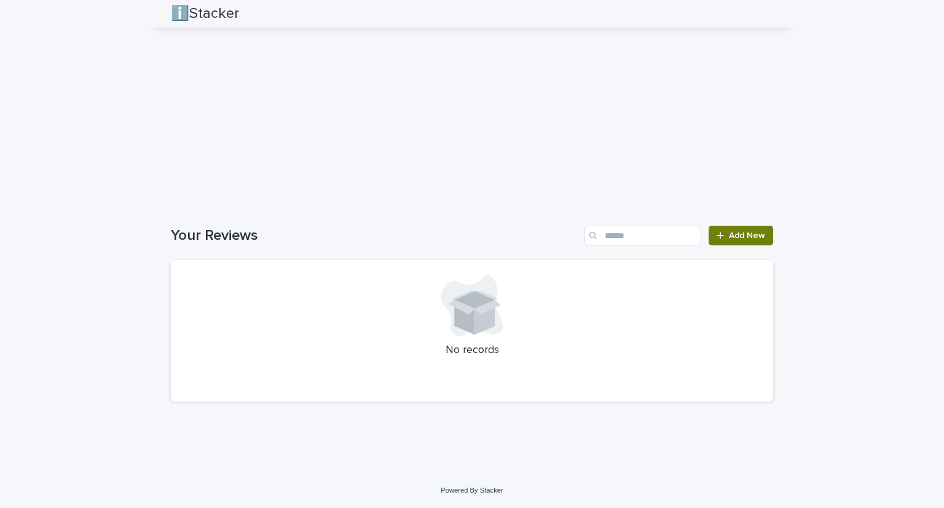
click at [730, 231] on span "Add New" at bounding box center [747, 235] width 36 height 9
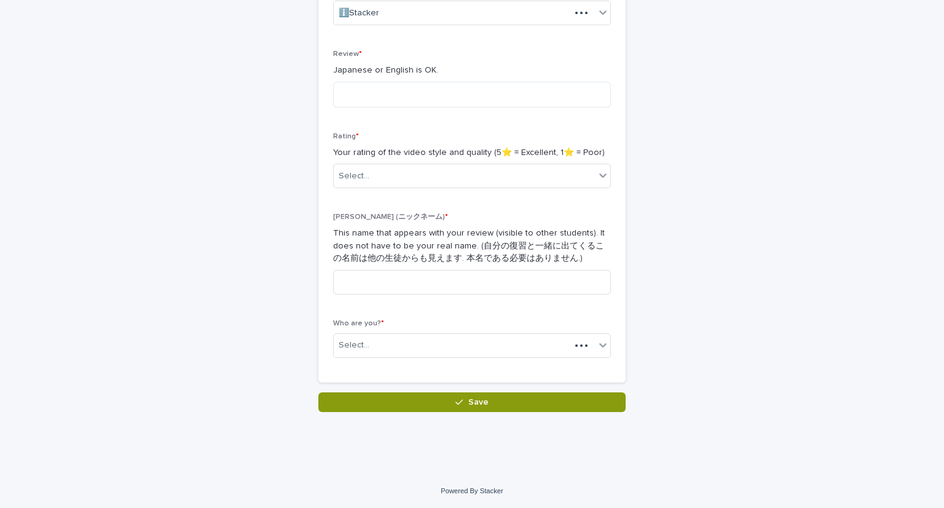
scroll to position [252, 0]
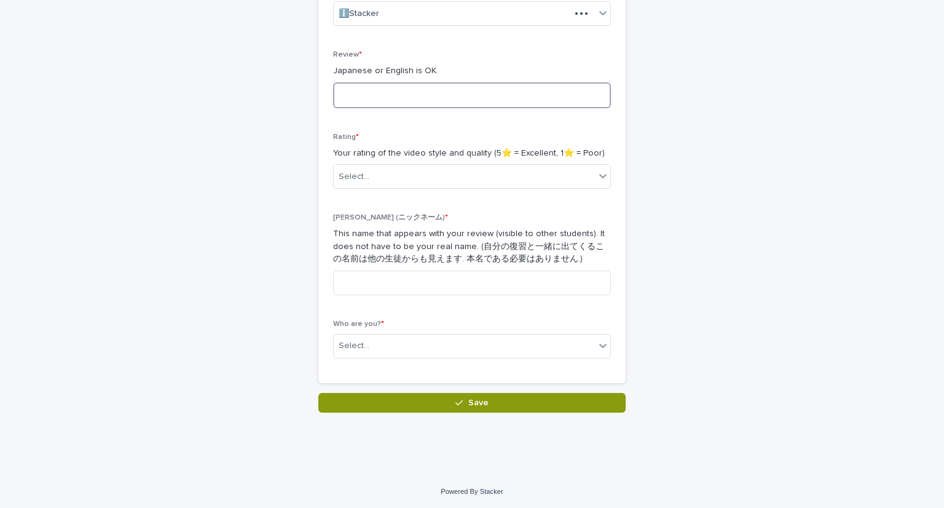
click at [418, 100] on textarea at bounding box center [472, 95] width 278 height 26
type textarea "*"
type textarea "**********"
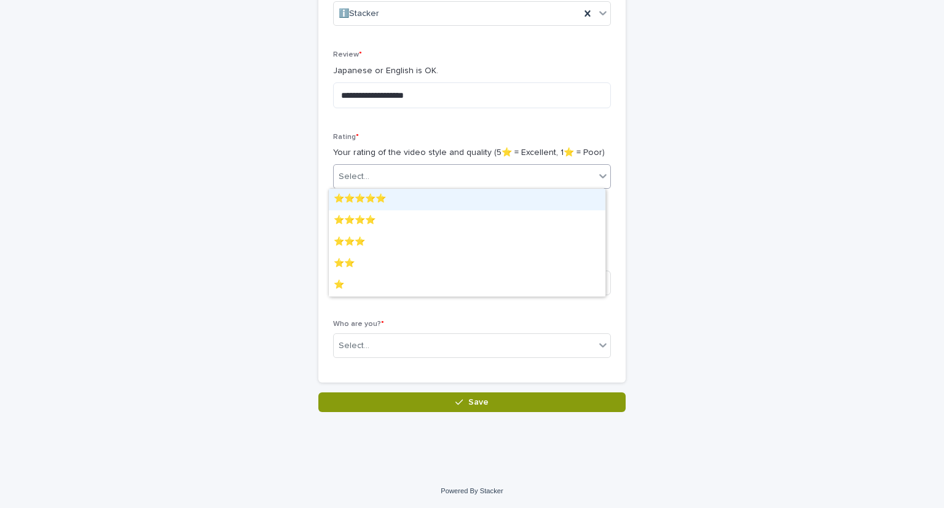
click at [479, 175] on div "Select..." at bounding box center [464, 177] width 261 height 20
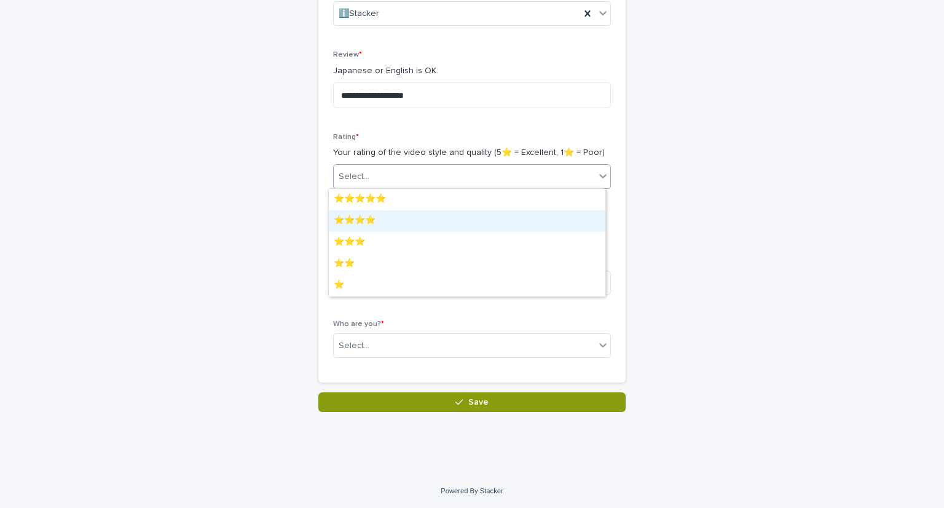
click at [468, 217] on div "⭐️⭐️⭐️⭐️" at bounding box center [467, 221] width 277 height 22
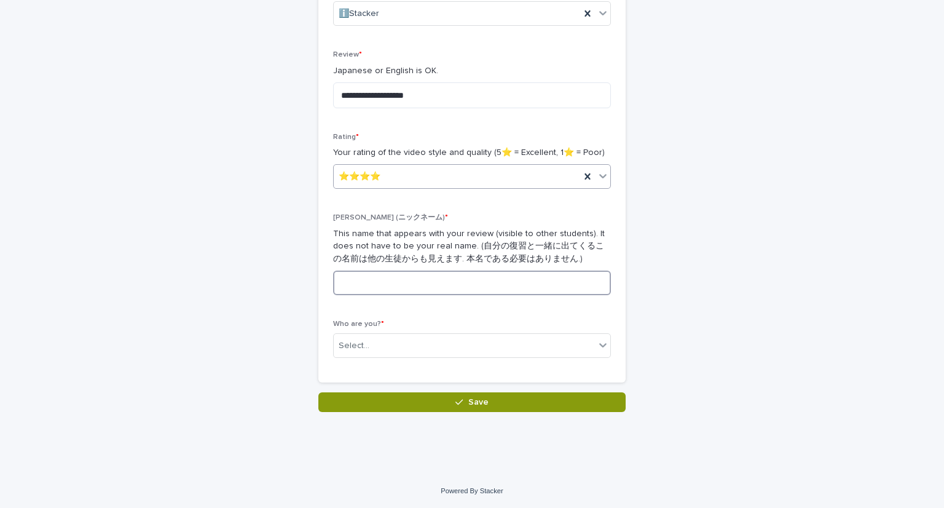
click at [457, 274] on input at bounding box center [472, 283] width 278 height 25
type input "**"
click at [440, 349] on div "Select..." at bounding box center [464, 346] width 261 height 20
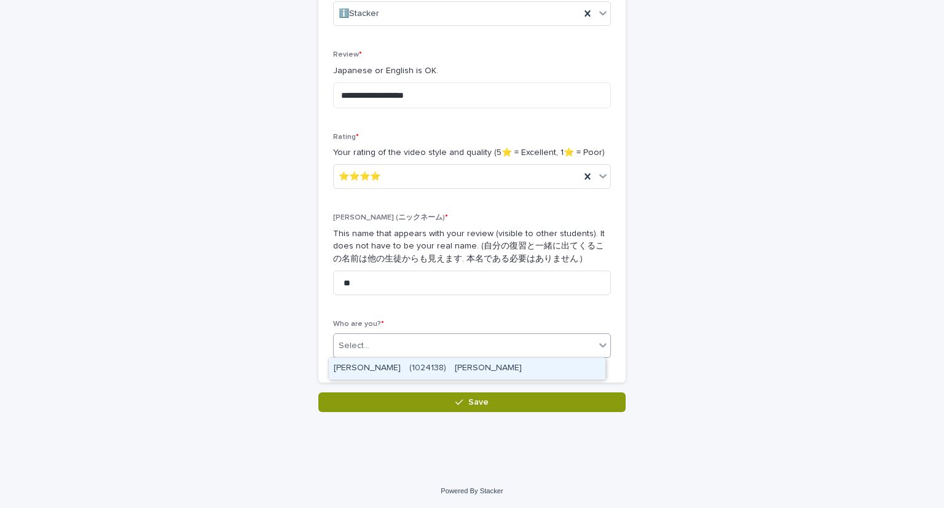
click at [435, 368] on div "[PERSON_NAME]　(1024138)　[PERSON_NAME]" at bounding box center [467, 369] width 277 height 22
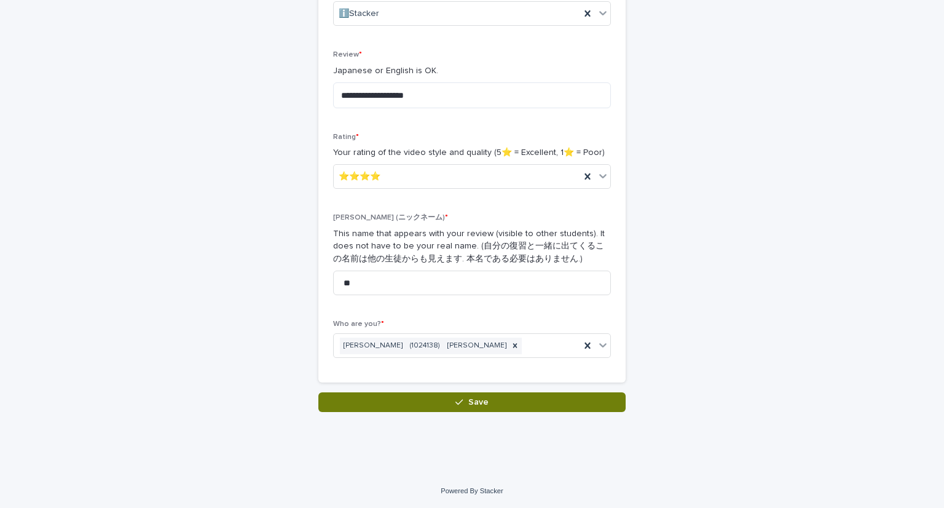
click at [427, 398] on button "Save" at bounding box center [471, 402] width 307 height 20
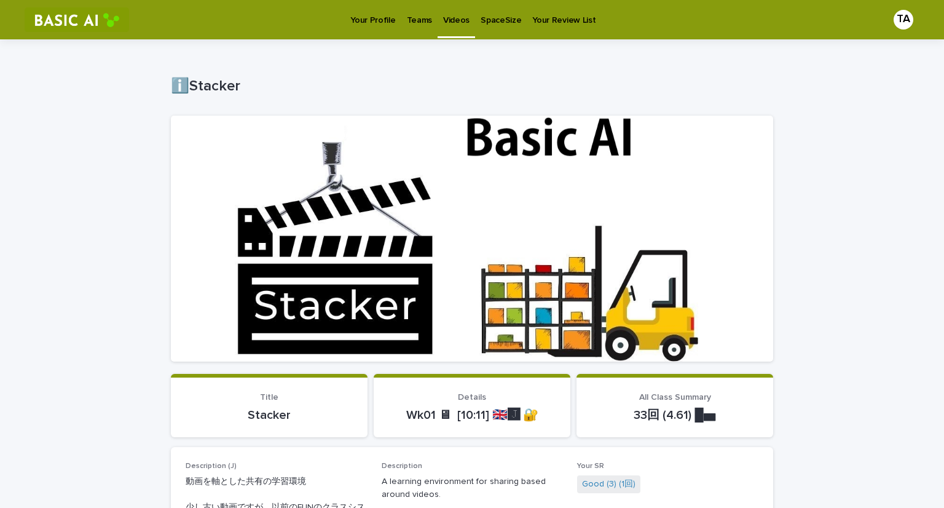
click at [565, 23] on p "Your Review List" at bounding box center [563, 13] width 63 height 26
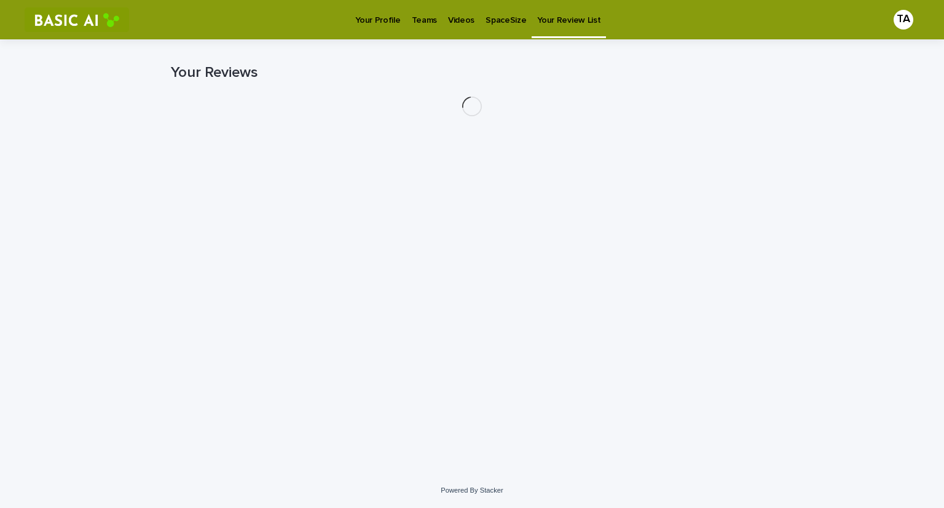
click at [565, 23] on div "Your Profile Teams Videos SpaceSize Your Review List" at bounding box center [504, 19] width 738 height 39
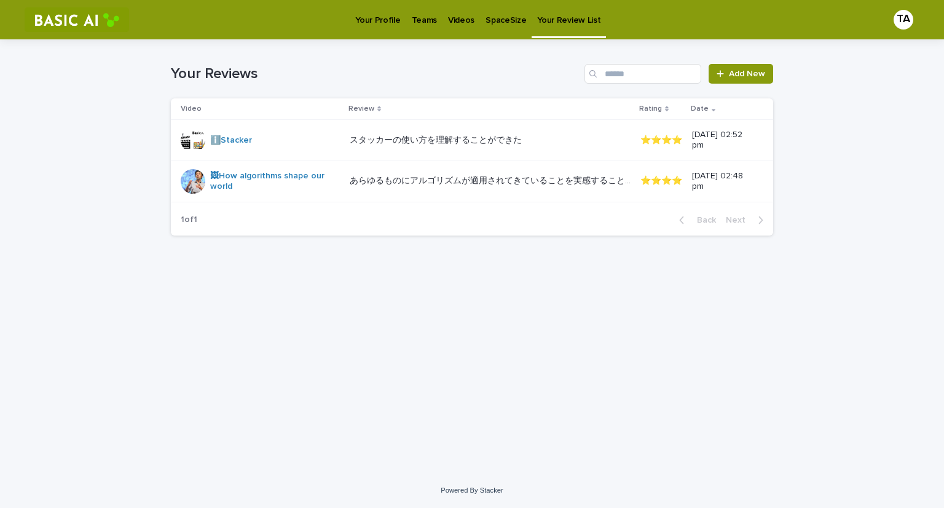
click at [494, 18] on p "SpaceSize" at bounding box center [506, 13] width 41 height 26
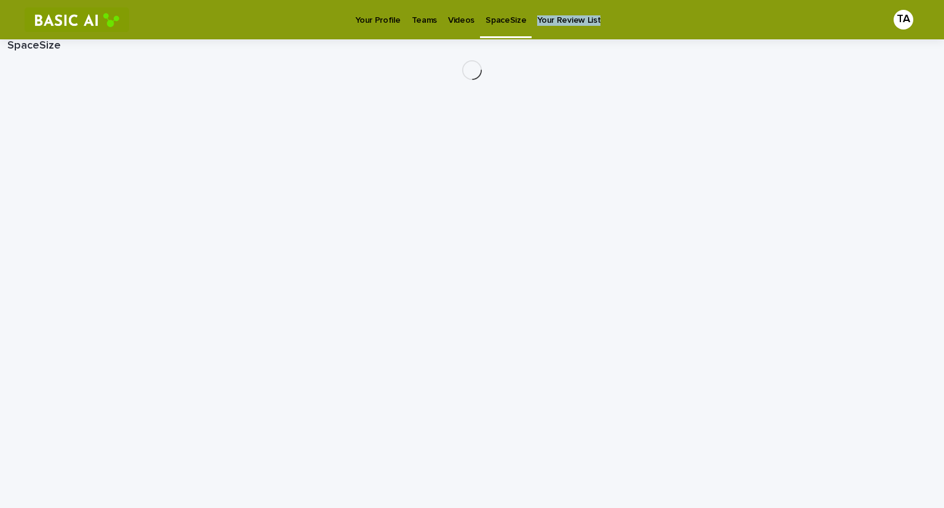
click at [494, 18] on div "Your Profile Teams Videos SpaceSize Your Review List" at bounding box center [504, 19] width 738 height 39
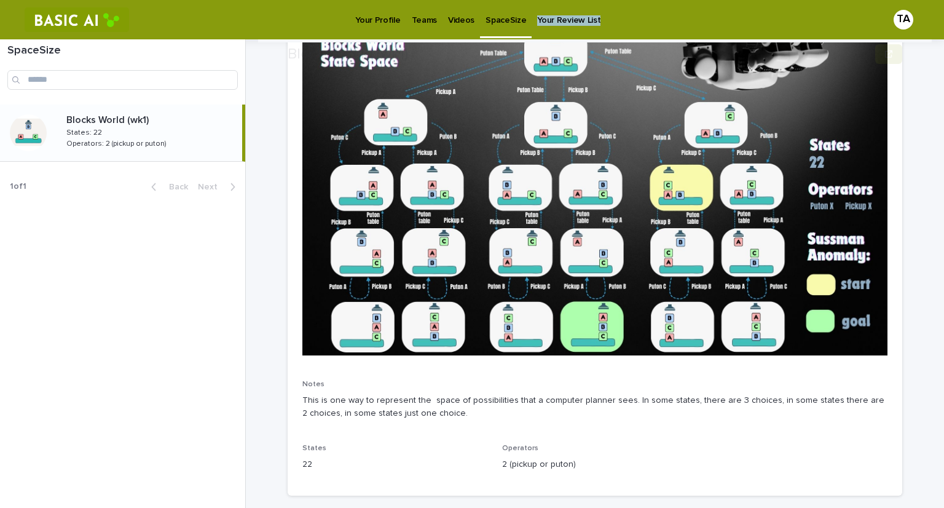
scroll to position [121, 0]
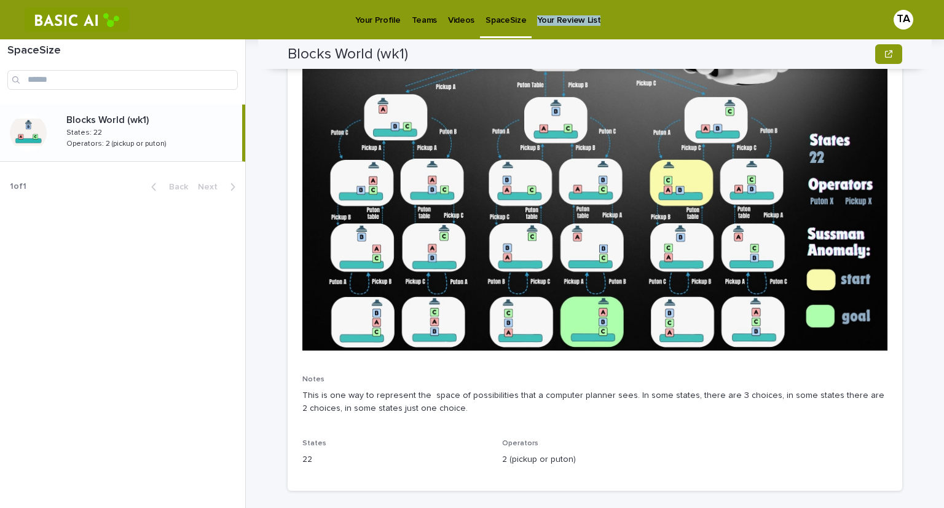
click at [546, 275] on img at bounding box center [594, 186] width 585 height 329
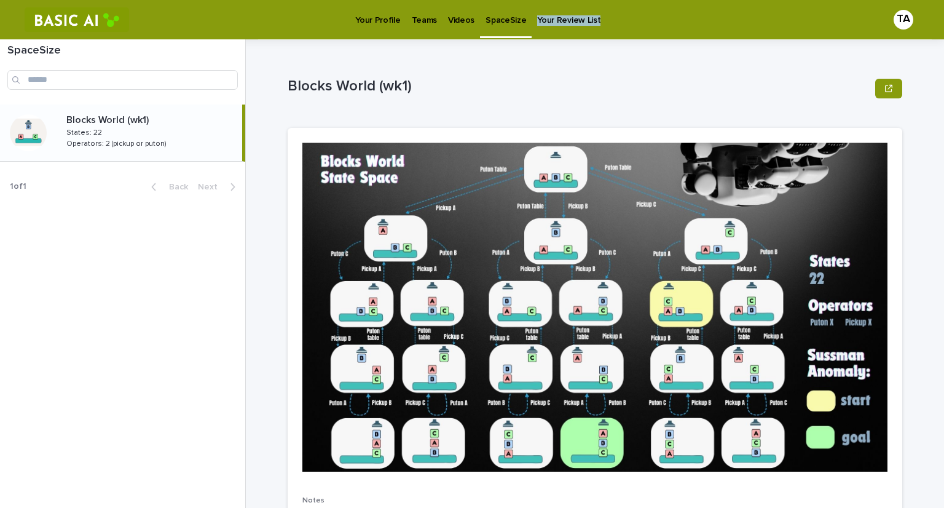
scroll to position [0, 0]
click at [448, 17] on p "Videos" at bounding box center [461, 13] width 26 height 26
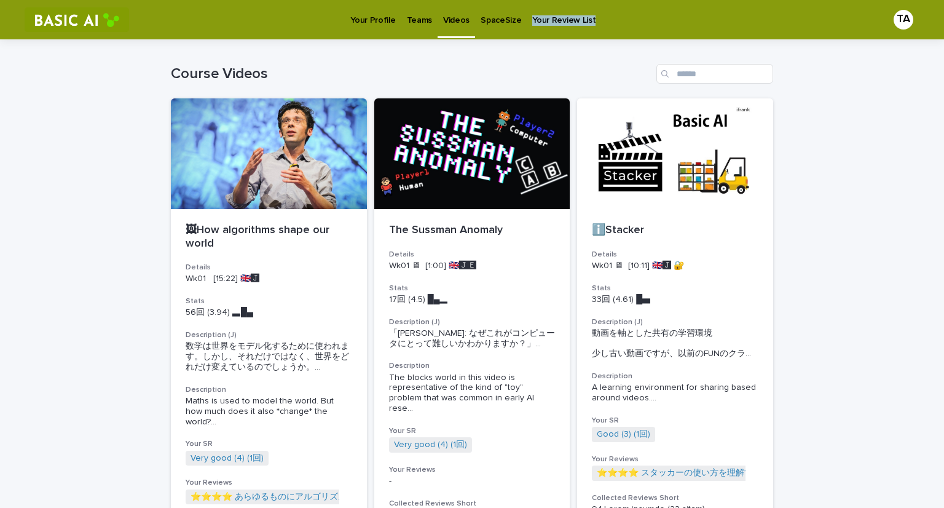
click at [411, 19] on p "Teams" at bounding box center [419, 13] width 25 height 26
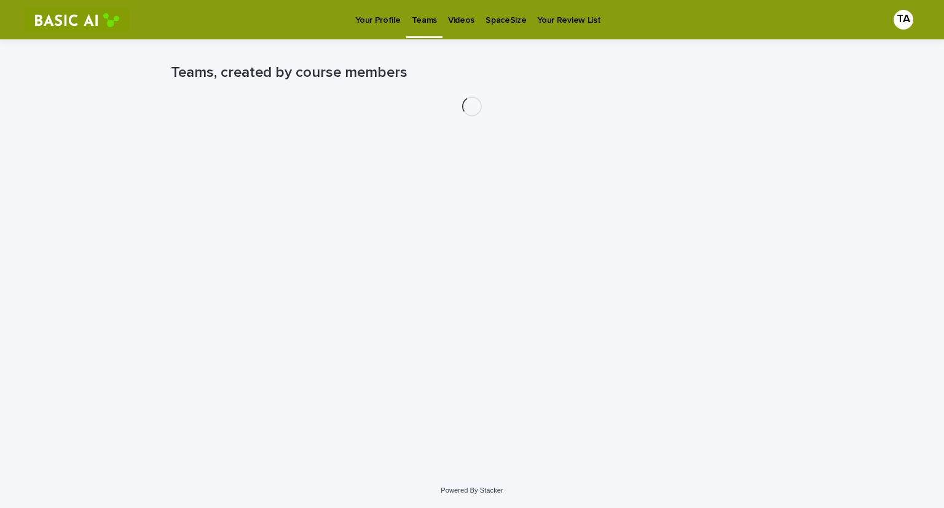
click at [411, 19] on div "Your Profile Teams Videos SpaceSize Your Review List" at bounding box center [504, 19] width 738 height 39
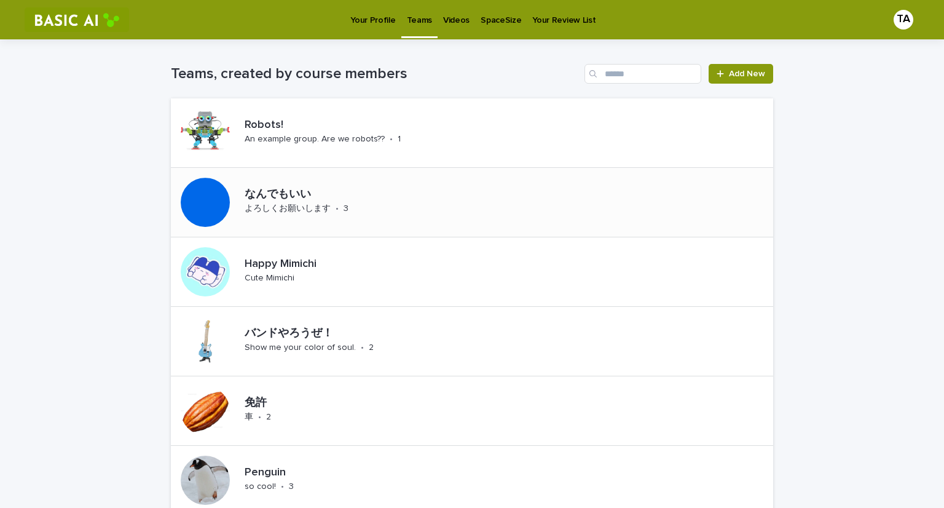
click at [347, 205] on div "なんでもいい よろしくお願いします • 3" at bounding box center [330, 202] width 180 height 38
click at [56, 10] on img at bounding box center [77, 19] width 105 height 25
